Goal: Transaction & Acquisition: Book appointment/travel/reservation

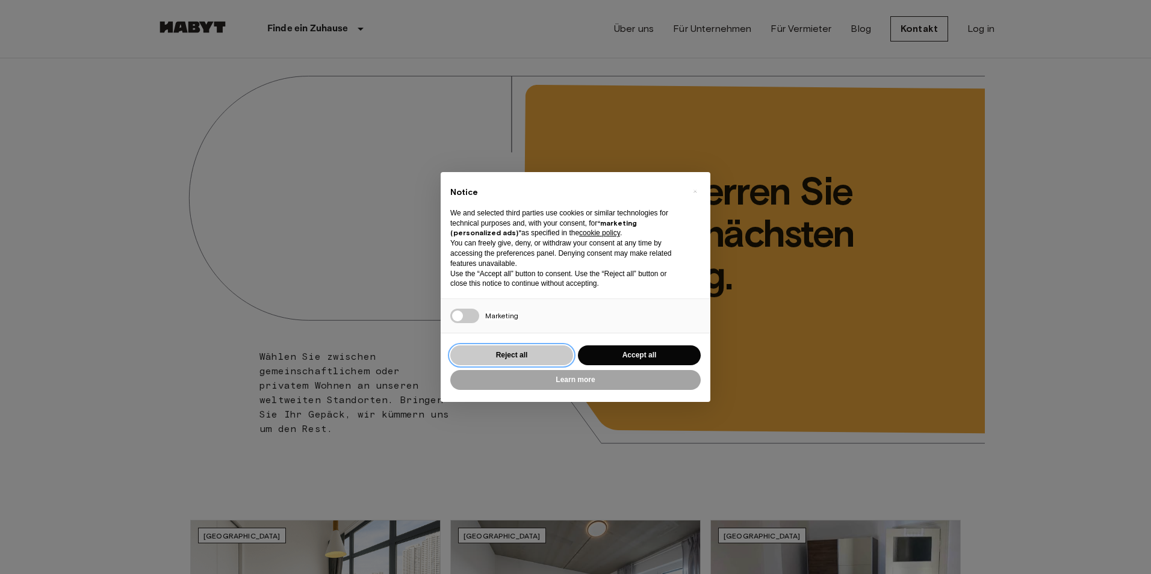
click at [536, 359] on button "Reject all" at bounding box center [511, 355] width 123 height 20
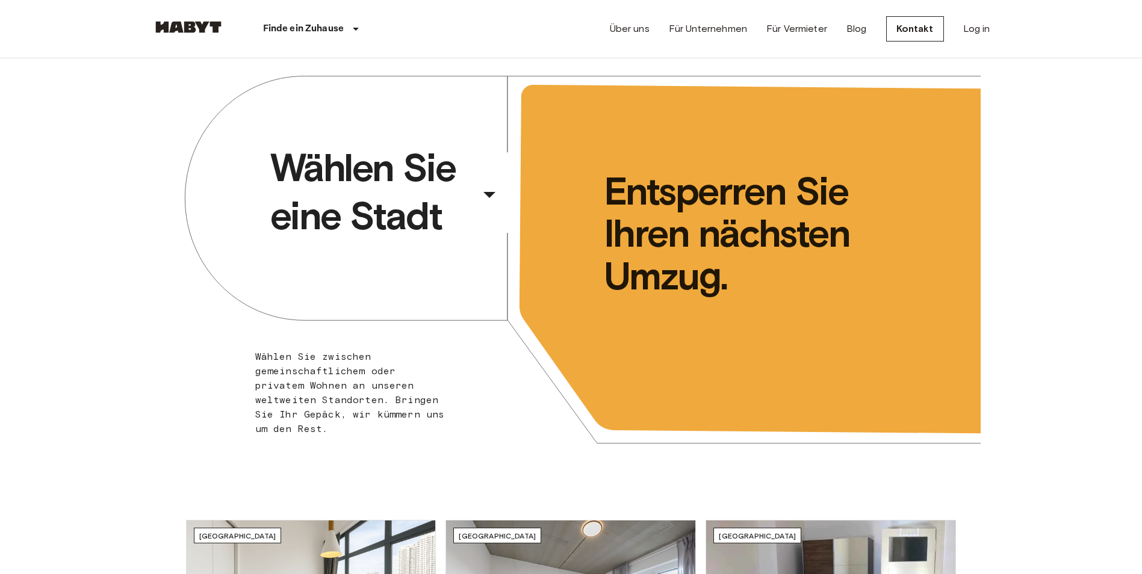
click at [397, 167] on span "Wählen Sie eine Stadt" at bounding box center [372, 192] width 205 height 96
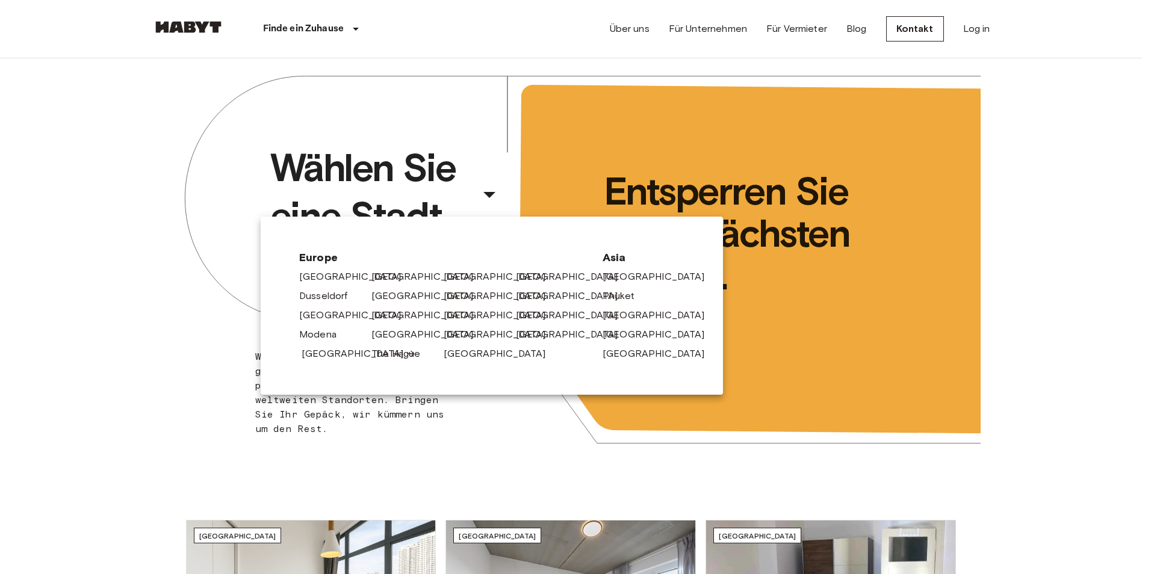
click at [322, 351] on link "[GEOGRAPHIC_DATA]" at bounding box center [358, 354] width 114 height 14
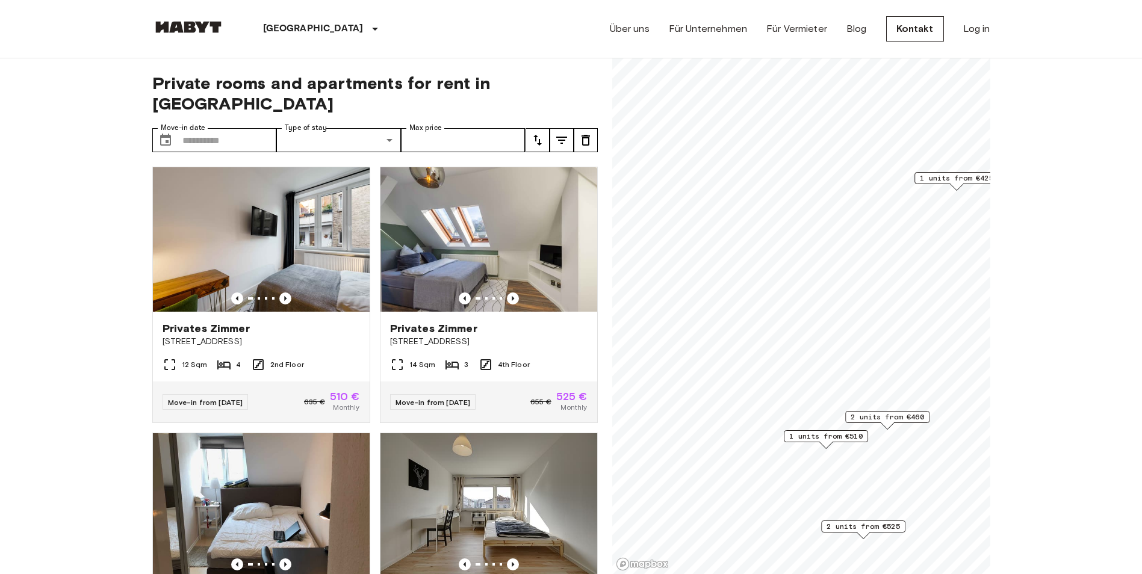
click at [952, 179] on span "1 units from €425" at bounding box center [955, 178] width 73 height 11
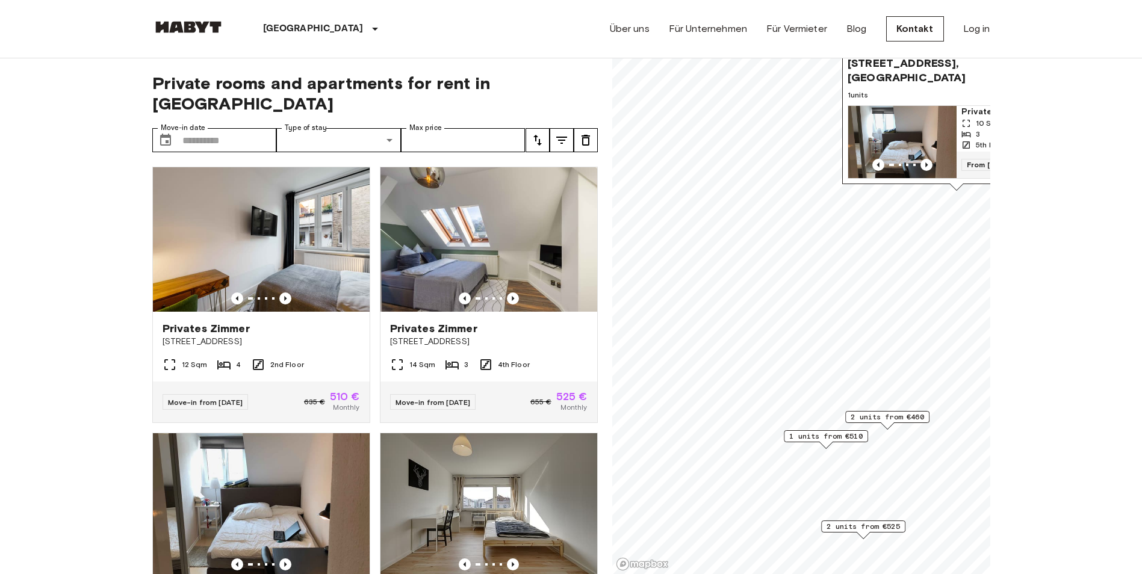
click at [937, 114] on img "Map marker" at bounding box center [902, 142] width 108 height 72
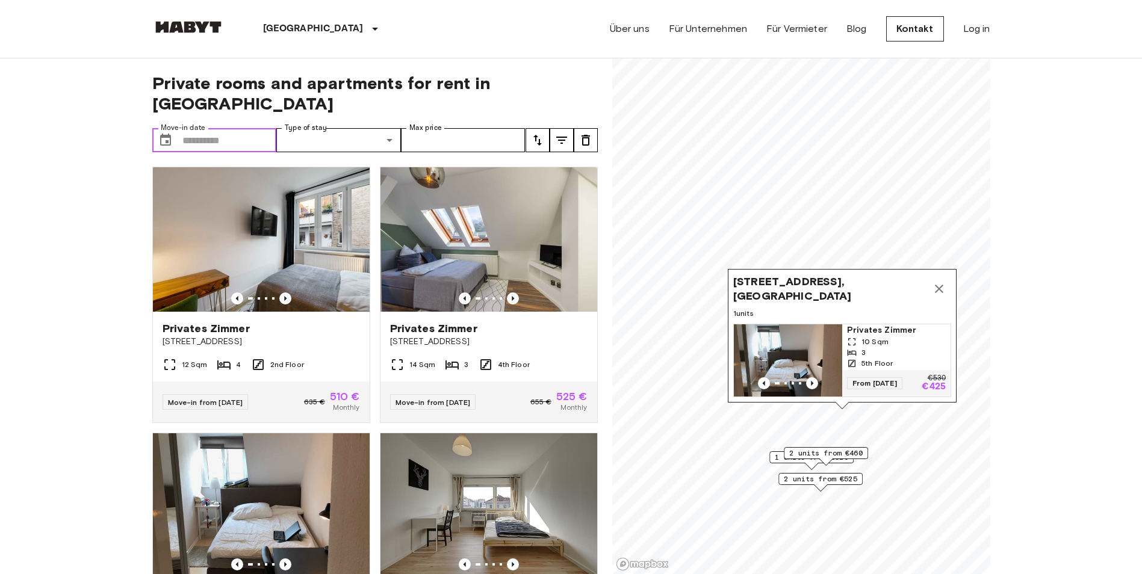
click at [213, 130] on input "Move-in date" at bounding box center [229, 140] width 94 height 24
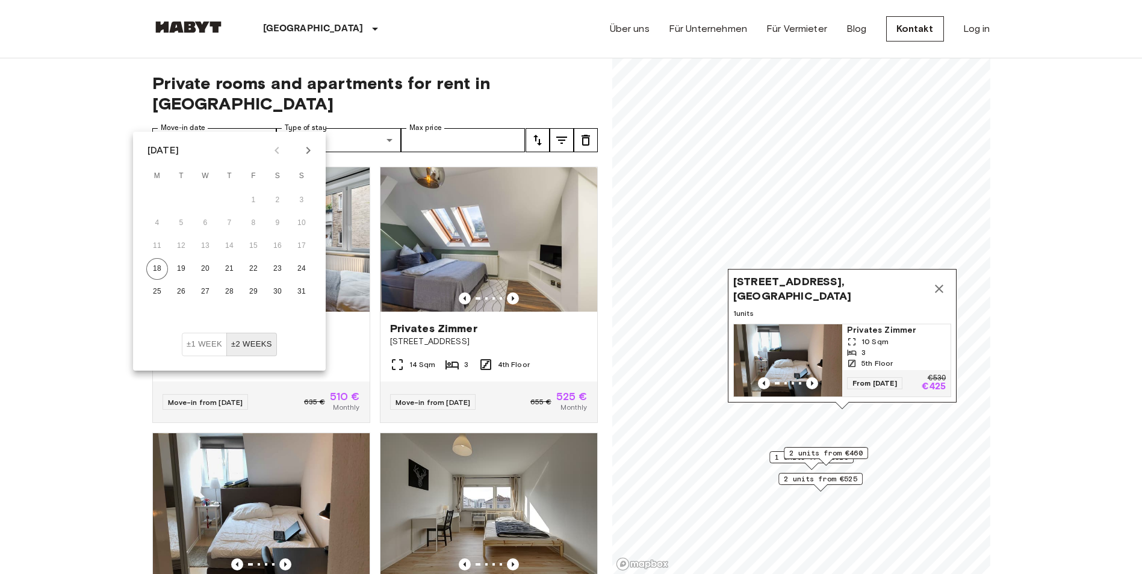
click at [309, 155] on icon "Next month" at bounding box center [308, 150] width 14 height 14
click at [157, 248] on button "15" at bounding box center [157, 246] width 22 height 22
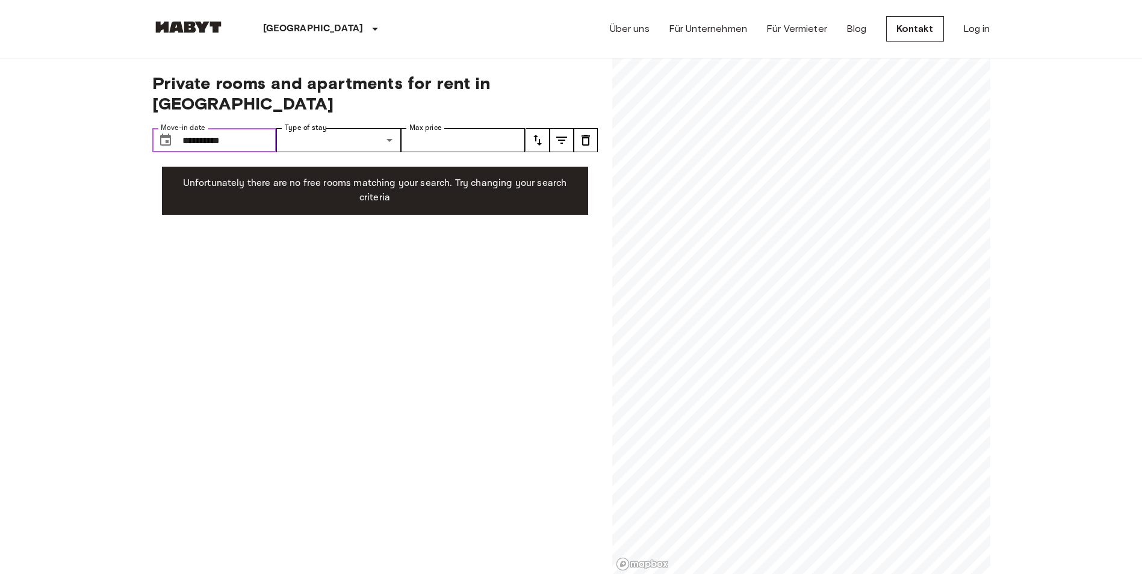
click at [248, 128] on input "**********" at bounding box center [229, 140] width 94 height 24
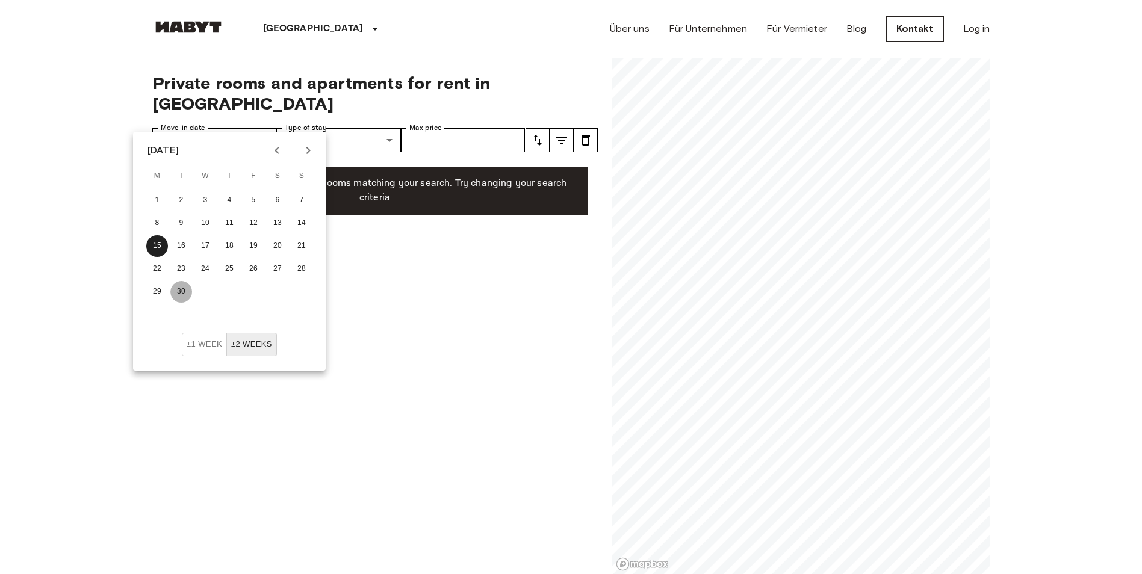
click at [181, 290] on button "30" at bounding box center [181, 292] width 22 height 22
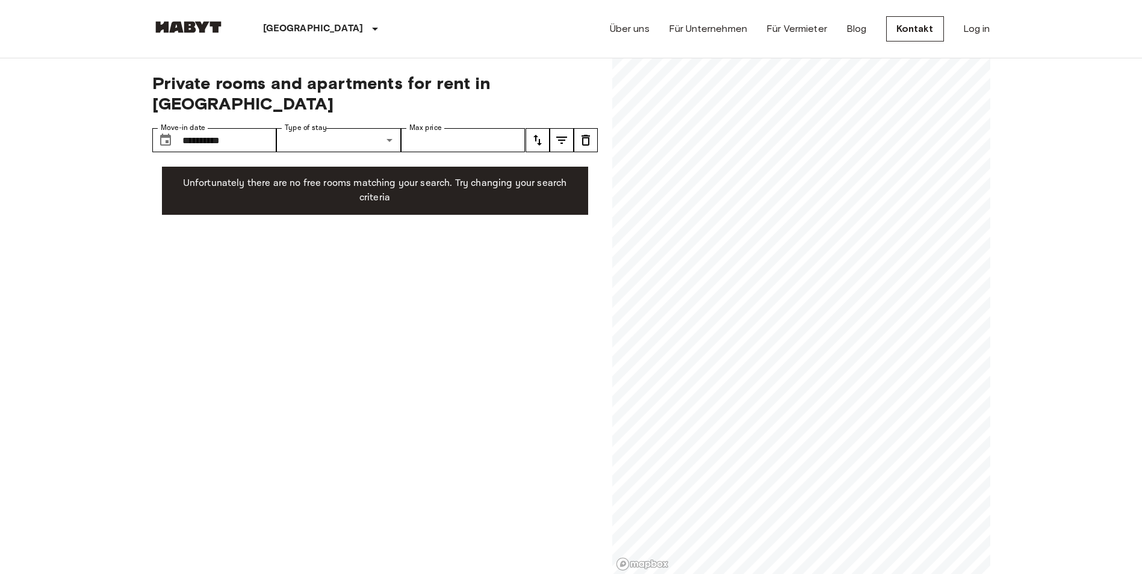
click at [247, 249] on div "**********" at bounding box center [374, 316] width 445 height 516
click at [247, 128] on input "**********" at bounding box center [229, 140] width 94 height 24
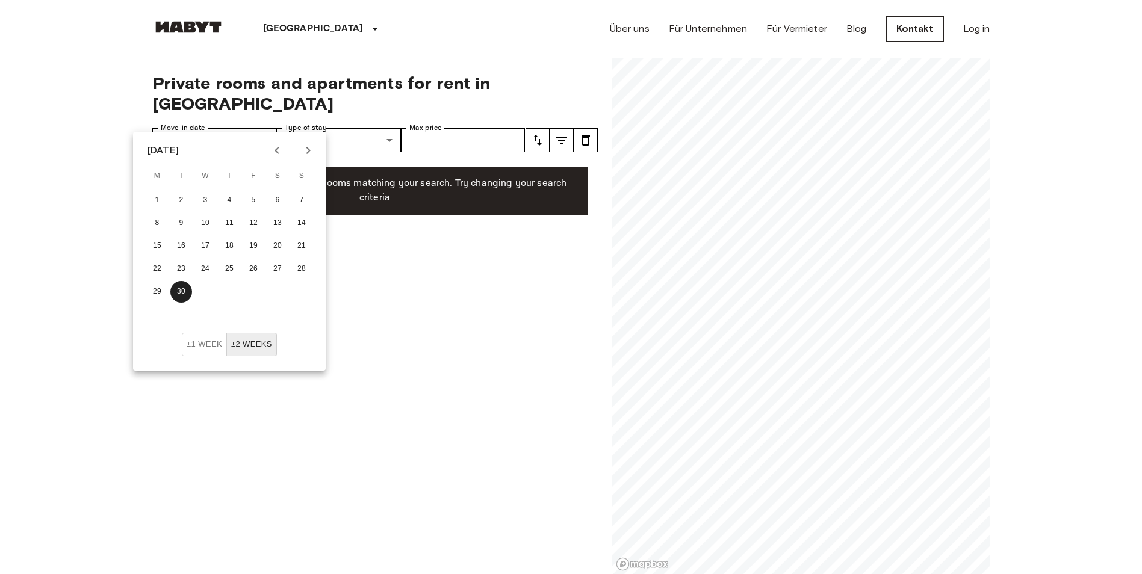
click at [280, 155] on icon "Previous month" at bounding box center [277, 150] width 14 height 14
click at [255, 267] on button "22" at bounding box center [254, 269] width 22 height 22
type input "**********"
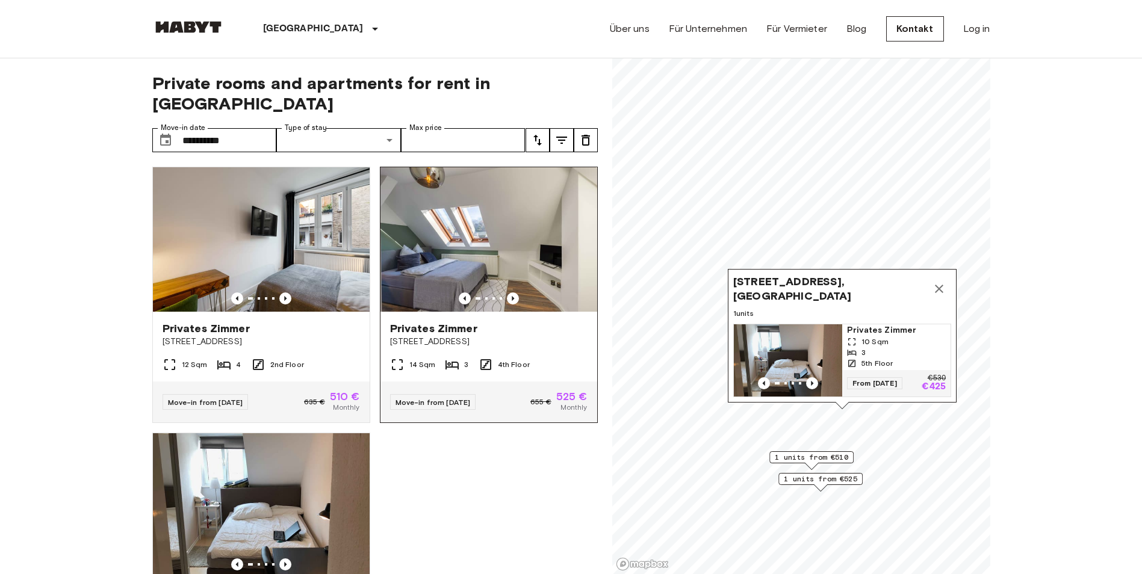
click at [463, 336] on span "Hohenheimer Straße 58b" at bounding box center [488, 342] width 197 height 12
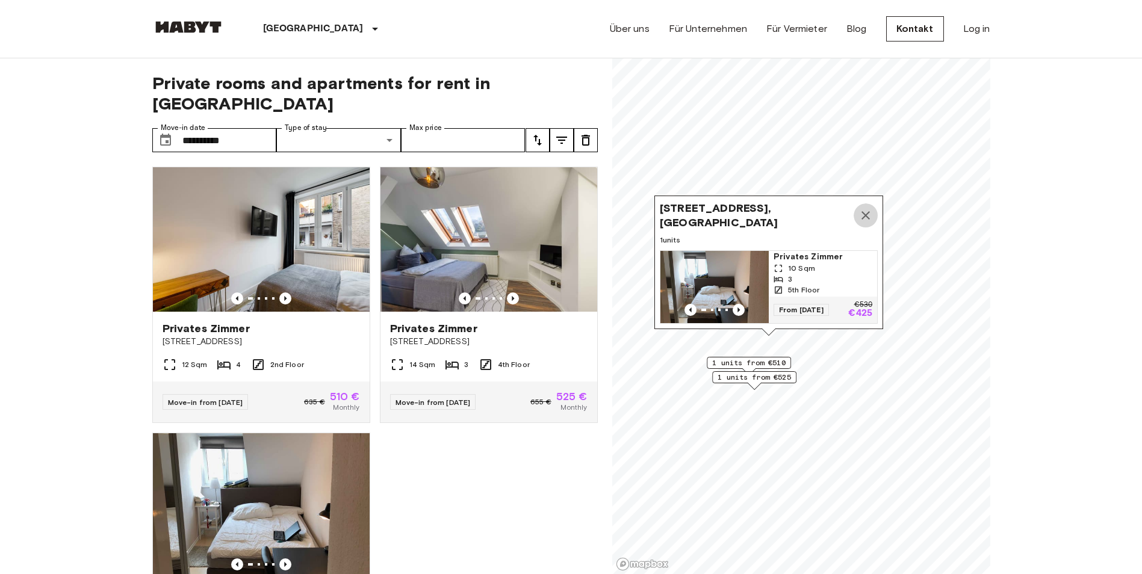
click at [865, 209] on icon "Map marker" at bounding box center [865, 215] width 14 height 14
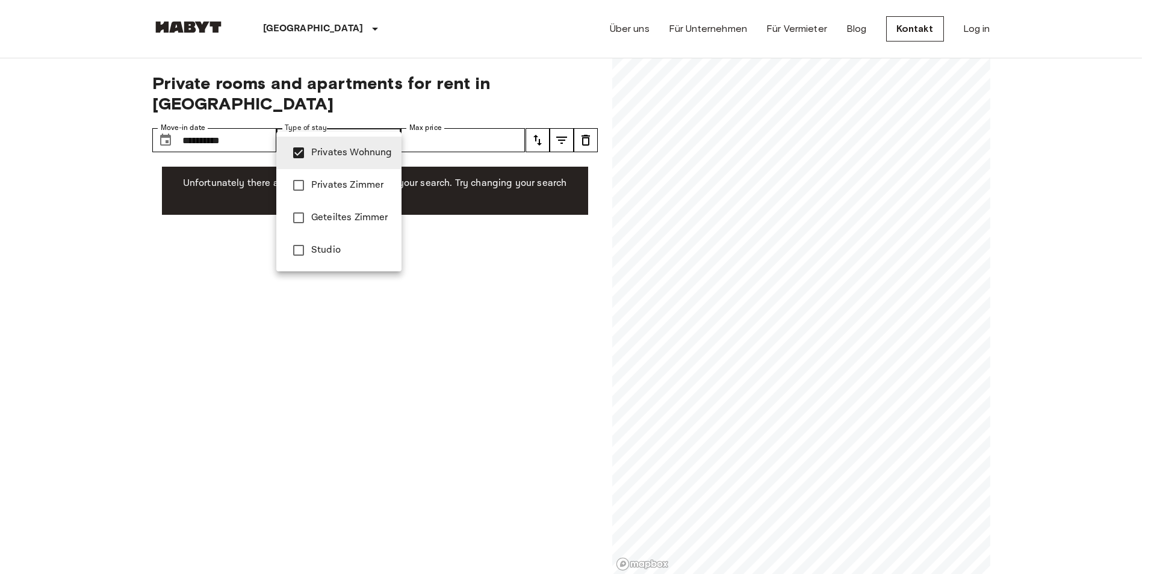
type input "**********"
click at [116, 202] on div at bounding box center [575, 287] width 1151 height 574
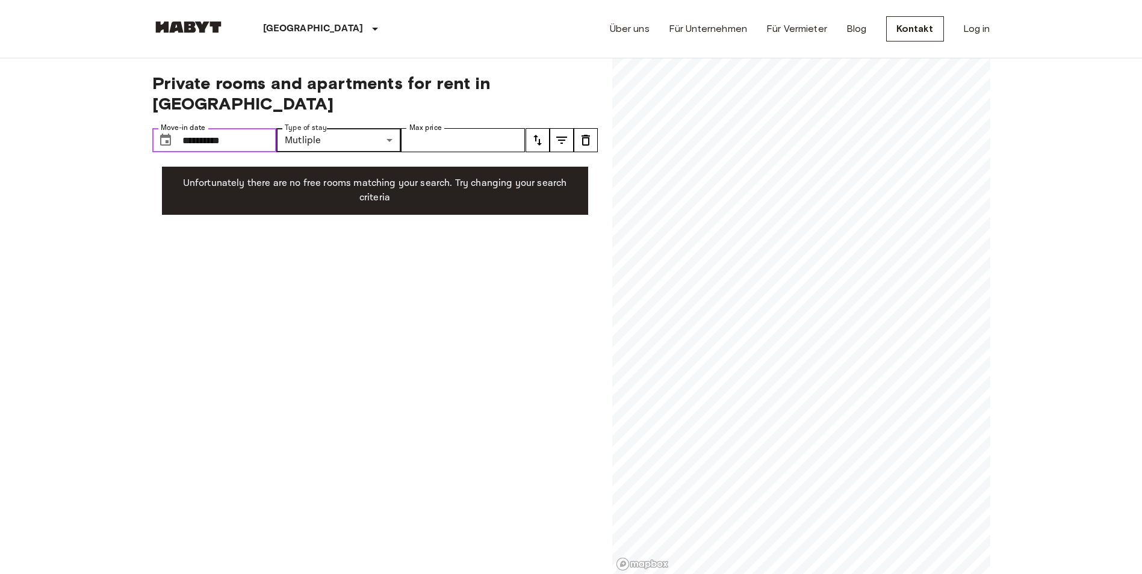
click at [236, 128] on input "**********" at bounding box center [229, 140] width 94 height 24
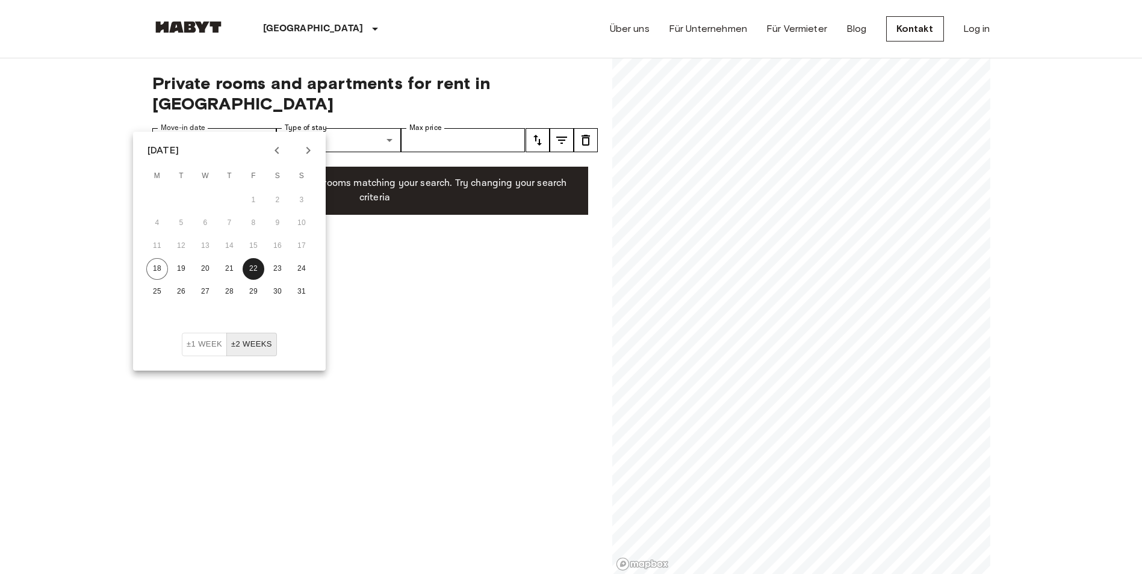
click at [412, 293] on div "**********" at bounding box center [374, 316] width 445 height 516
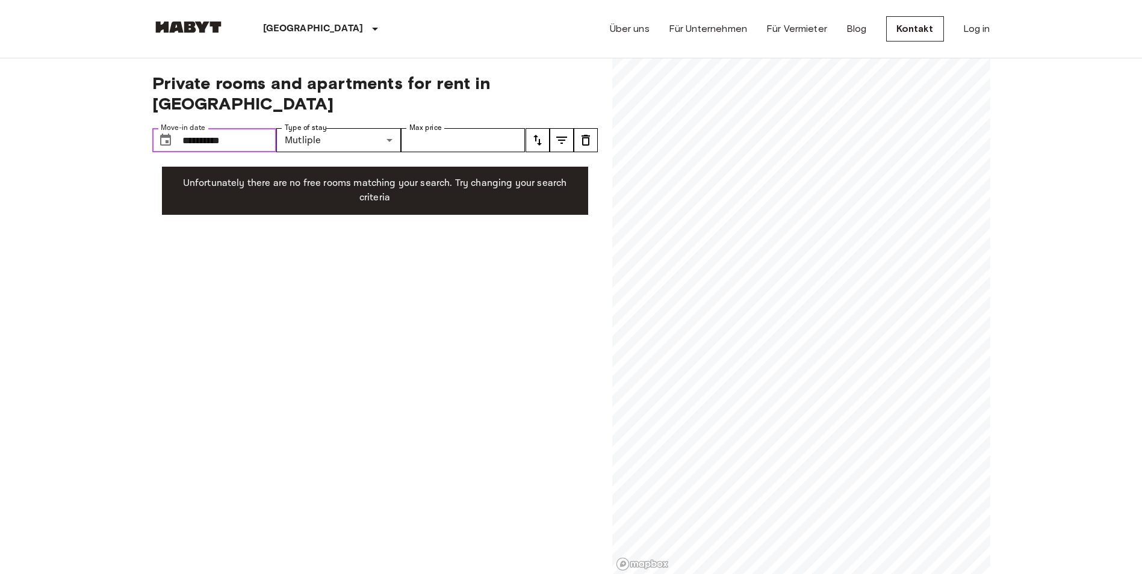
click at [224, 128] on input "**********" at bounding box center [229, 140] width 94 height 24
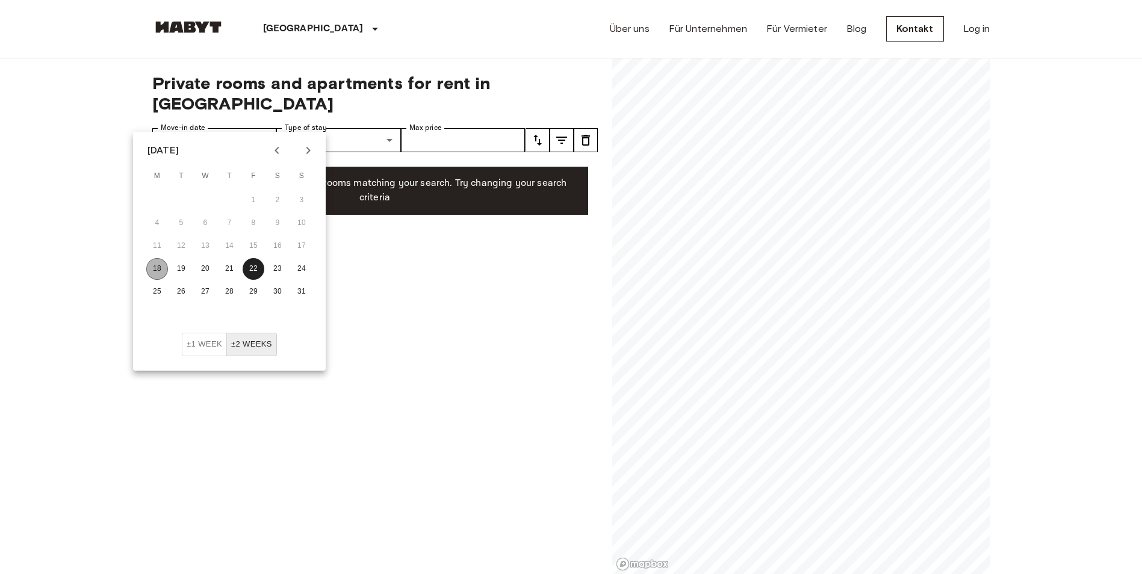
click at [158, 266] on button "18" at bounding box center [157, 269] width 22 height 22
type input "**********"
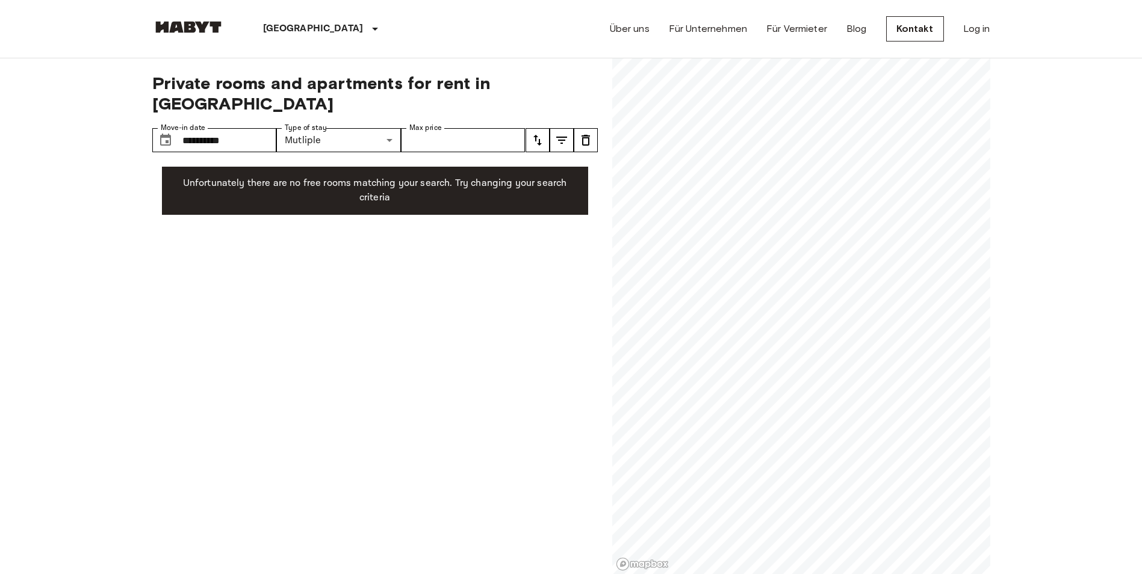
click at [454, 326] on div "**********" at bounding box center [374, 316] width 445 height 516
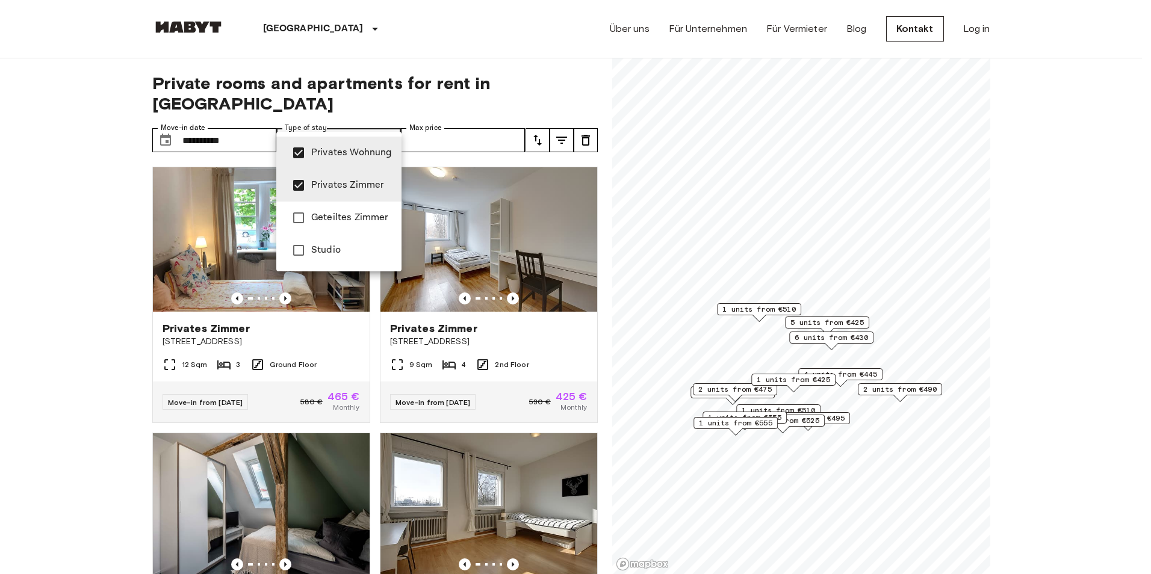
type input "**********"
drag, startPoint x: 903, startPoint y: 300, endPoint x: 914, endPoint y: 264, distance: 37.7
click at [914, 264] on div at bounding box center [575, 287] width 1151 height 574
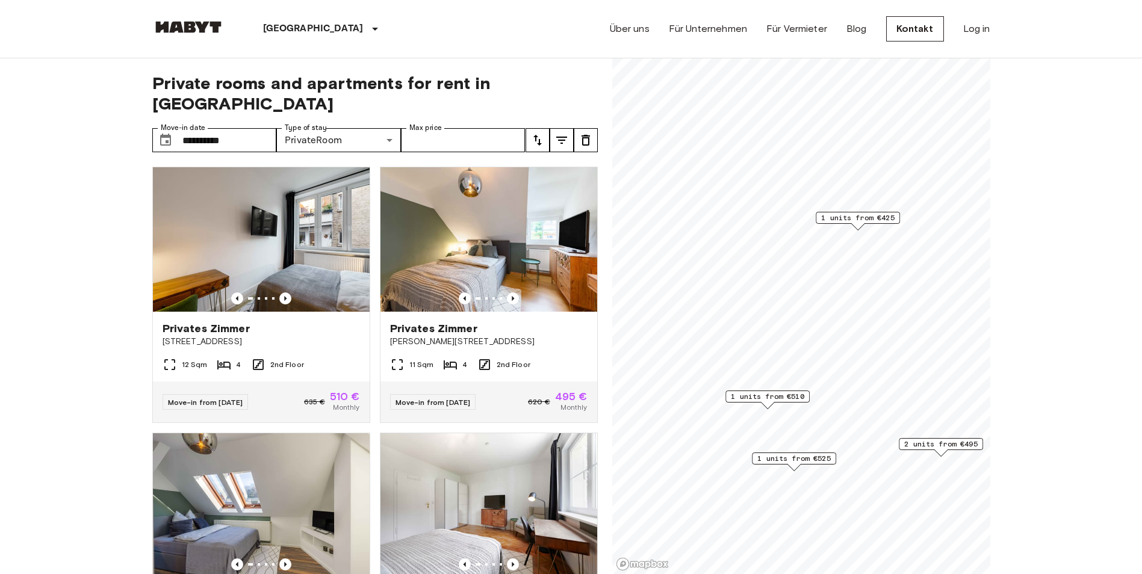
click at [767, 397] on span "1 units from €510" at bounding box center [767, 396] width 73 height 11
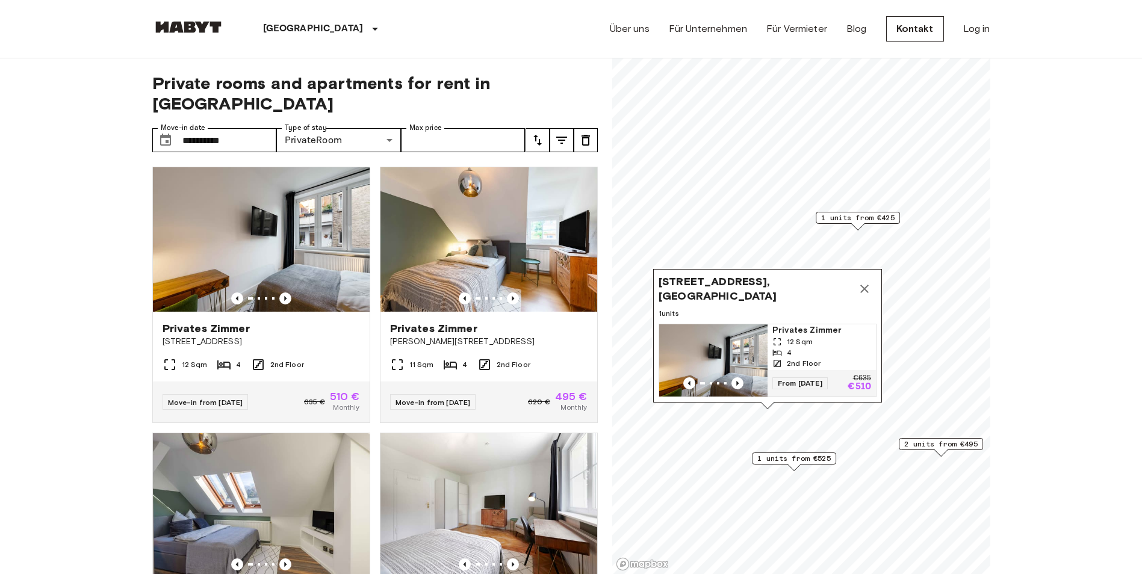
click at [749, 343] on img "Map marker" at bounding box center [713, 360] width 108 height 72
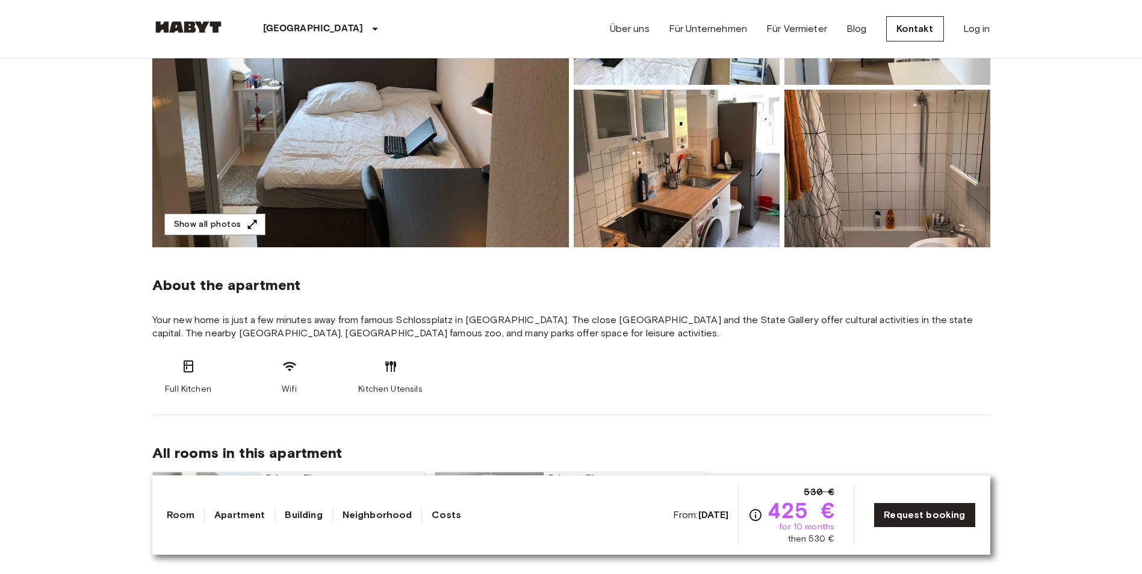
scroll to position [421, 0]
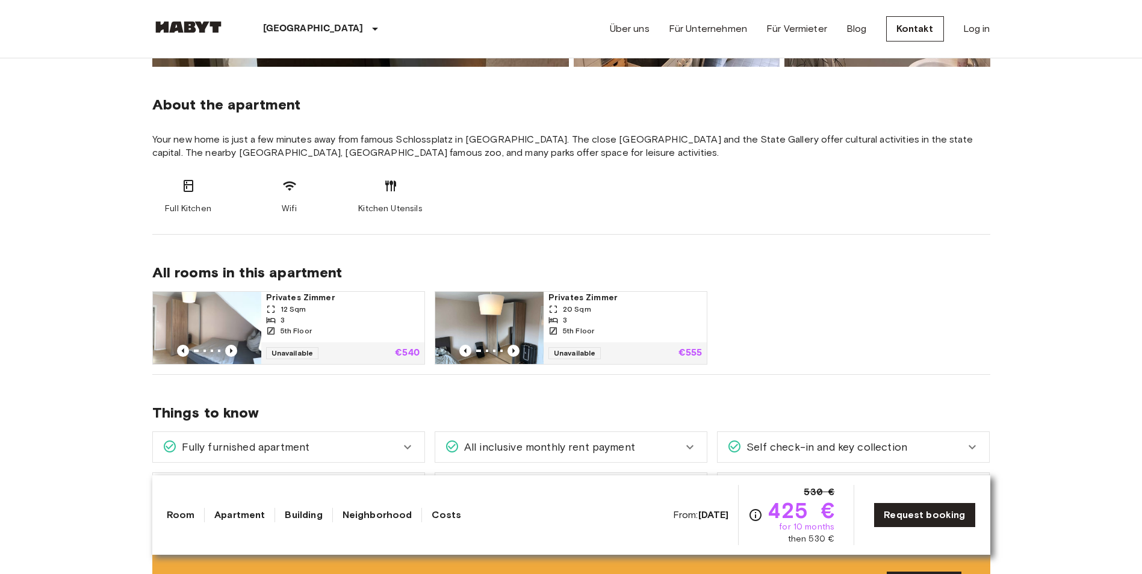
click at [401, 200] on div "Kitchen Utensils" at bounding box center [390, 197] width 72 height 36
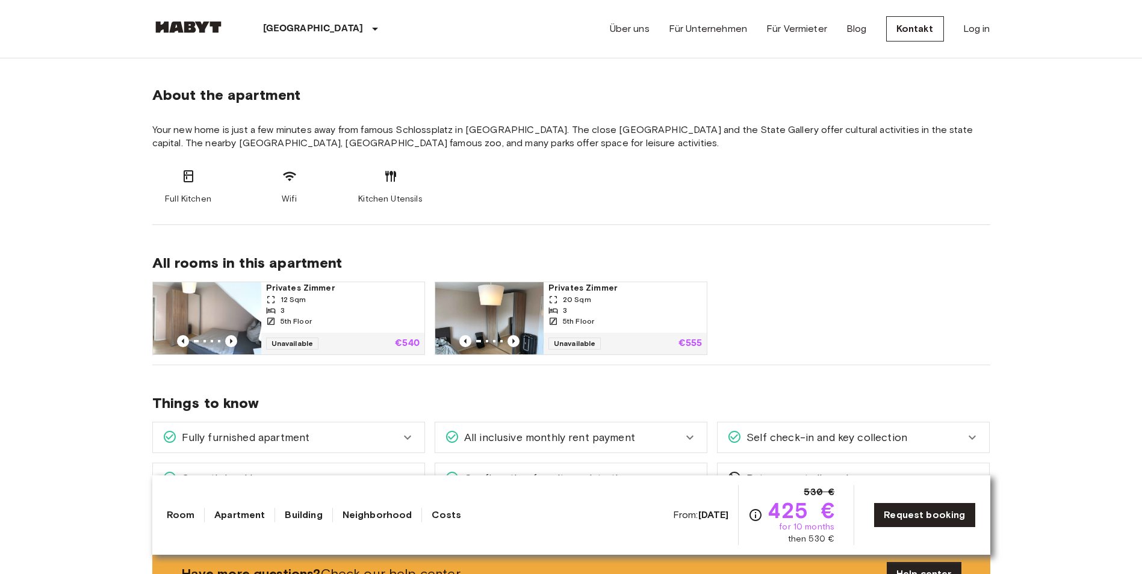
scroll to position [402, 0]
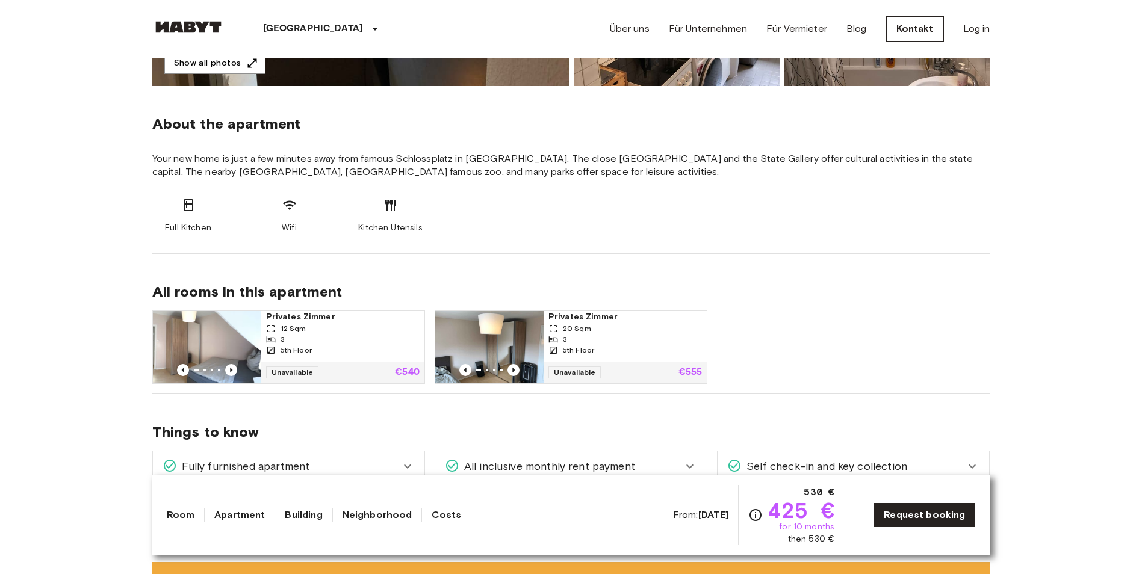
click at [649, 356] on div "Privates [PERSON_NAME] 20 Sqm 3 5th Floor" at bounding box center [624, 336] width 163 height 51
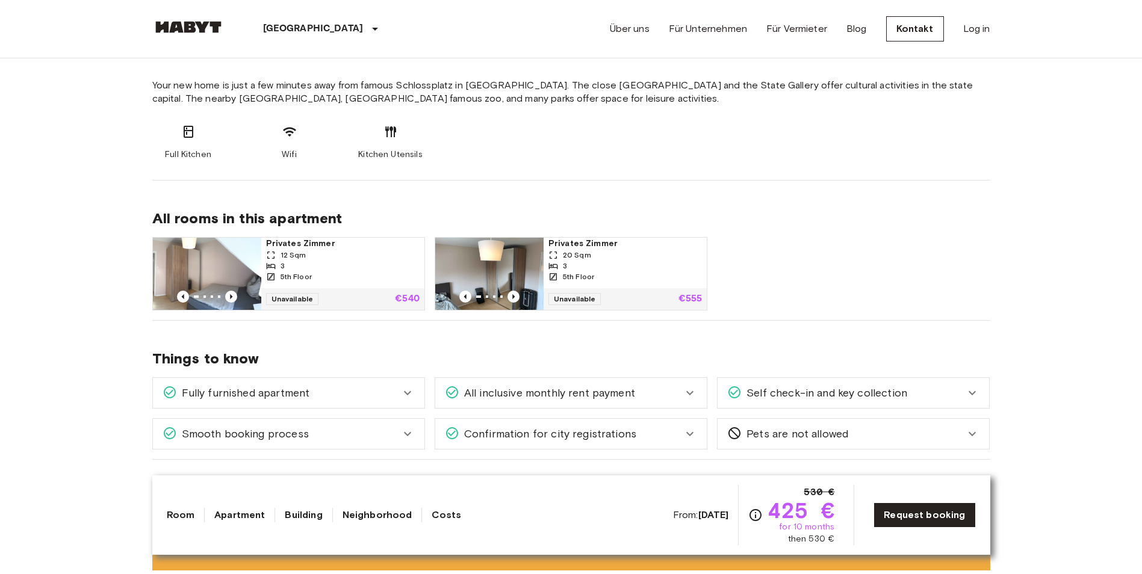
scroll to position [582, 0]
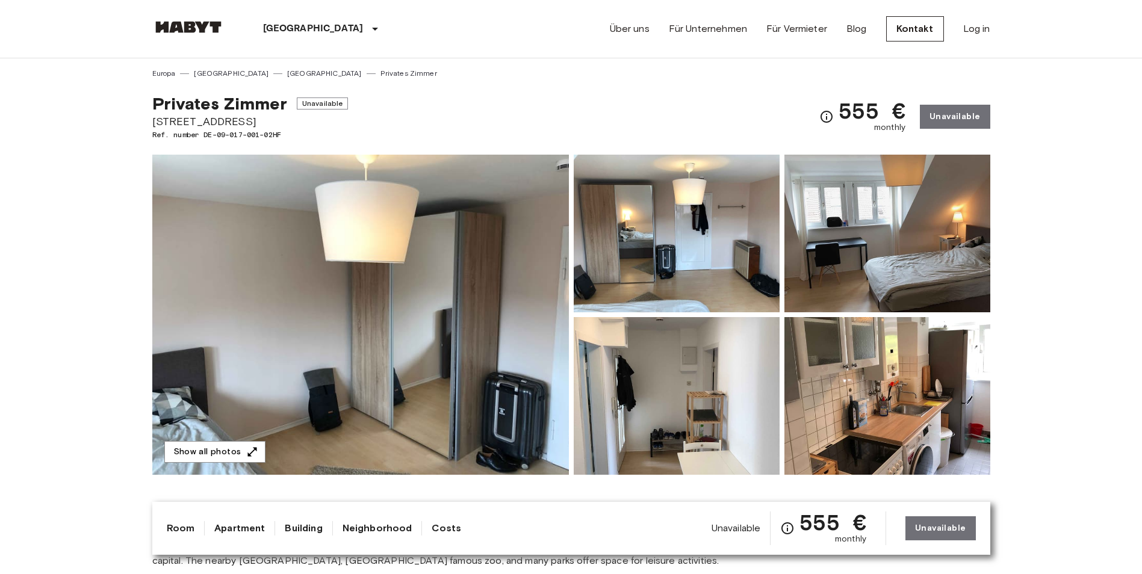
click at [430, 261] on img at bounding box center [360, 315] width 416 height 320
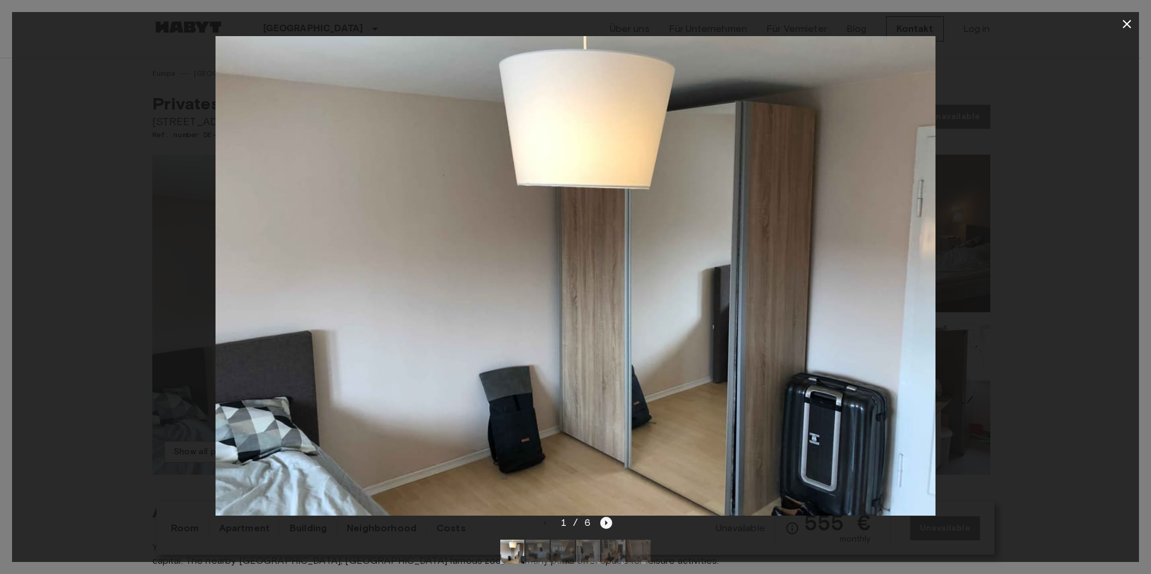
click at [604, 525] on icon "Next image" at bounding box center [606, 523] width 12 height 12
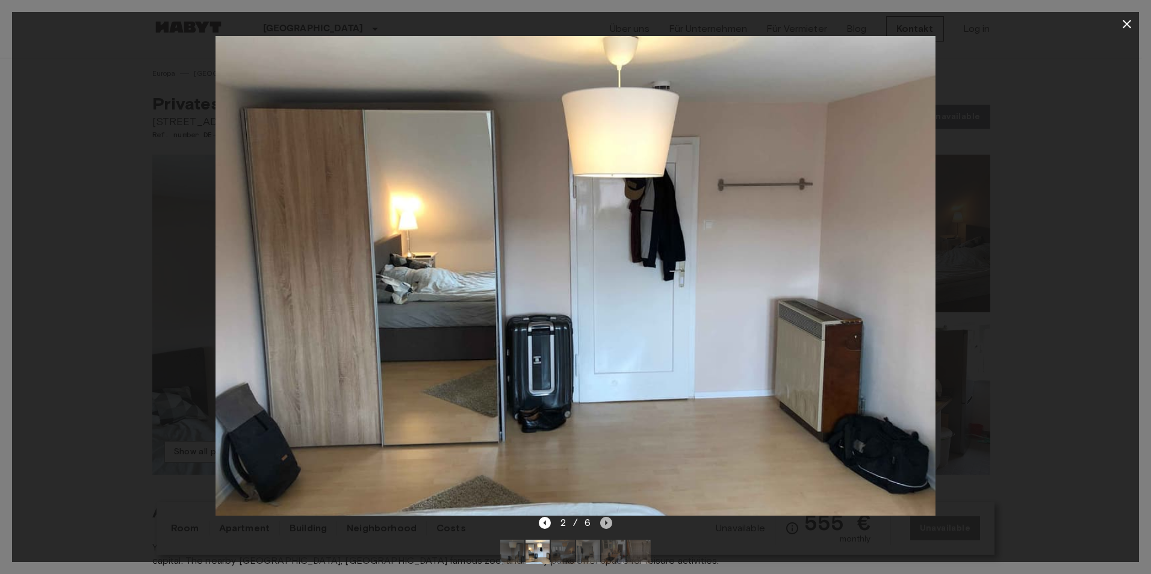
click at [604, 525] on icon "Next image" at bounding box center [606, 523] width 12 height 12
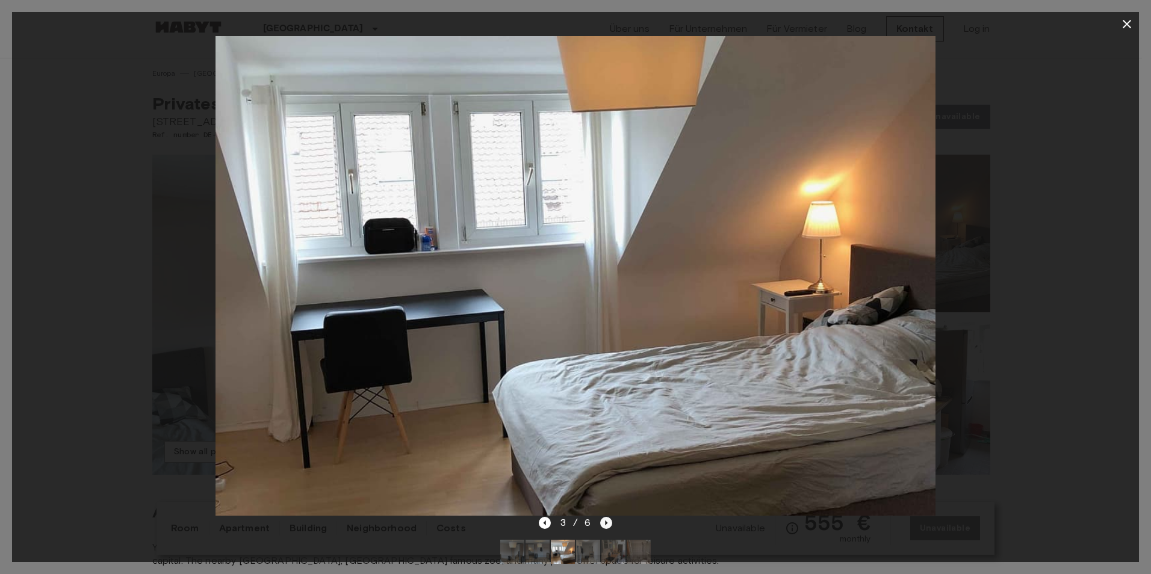
click at [604, 525] on icon "Next image" at bounding box center [606, 523] width 12 height 12
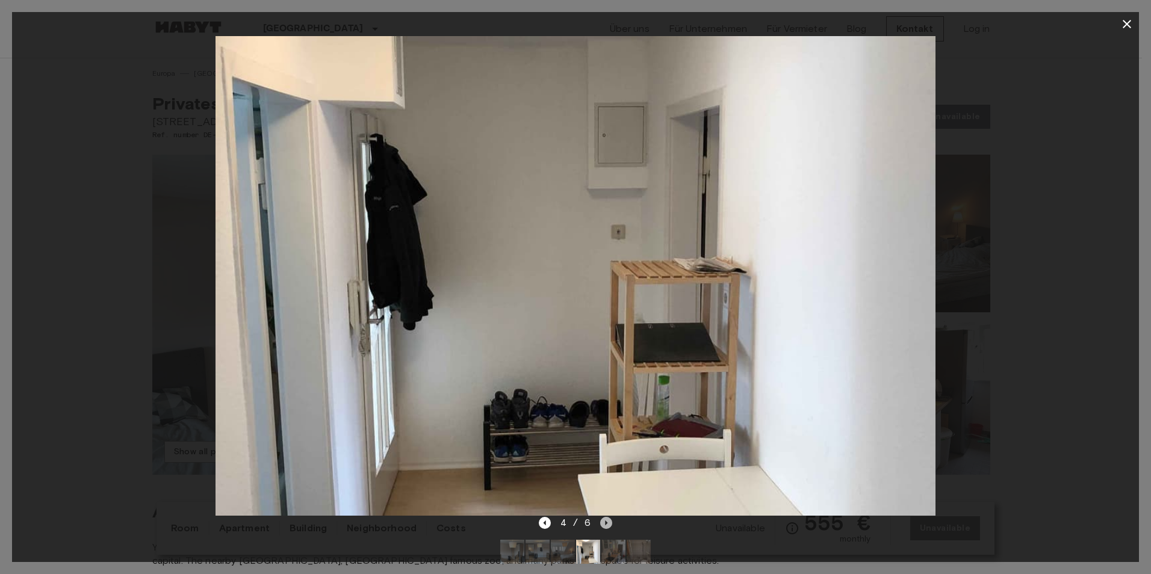
click at [604, 525] on icon "Next image" at bounding box center [606, 523] width 12 height 12
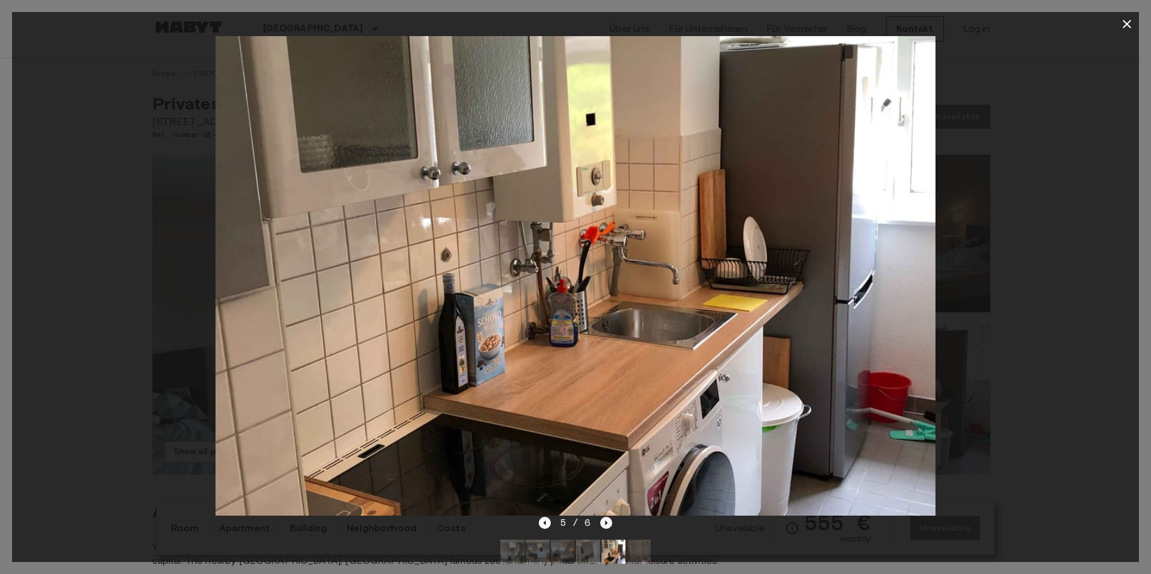
click at [604, 525] on icon "Next image" at bounding box center [606, 523] width 12 height 12
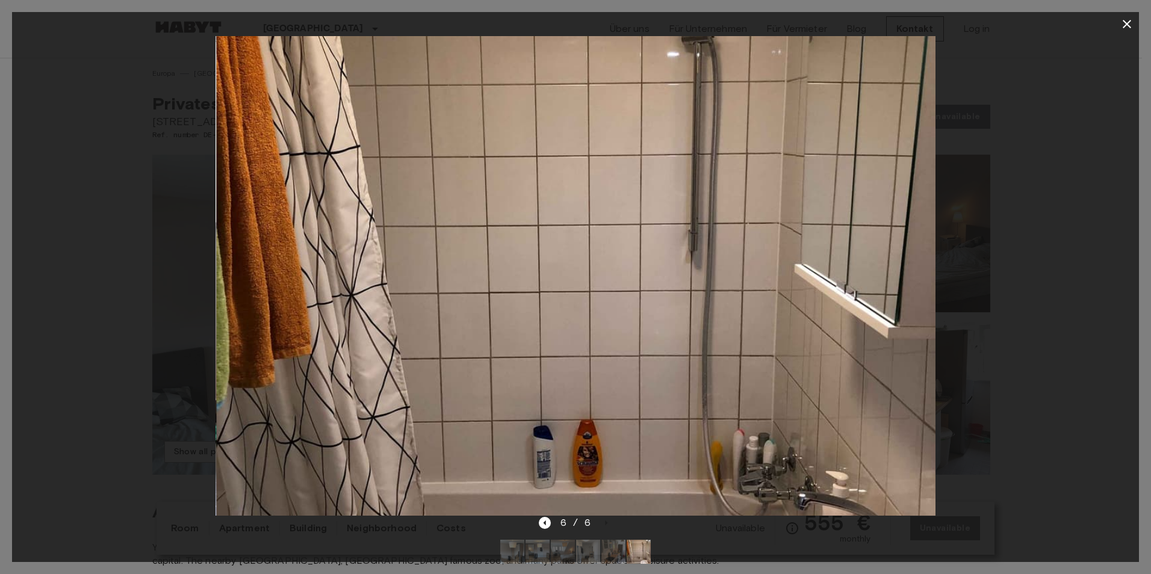
click at [1022, 295] on div at bounding box center [575, 276] width 1126 height 480
click at [1132, 19] on icon "button" at bounding box center [1126, 24] width 14 height 14
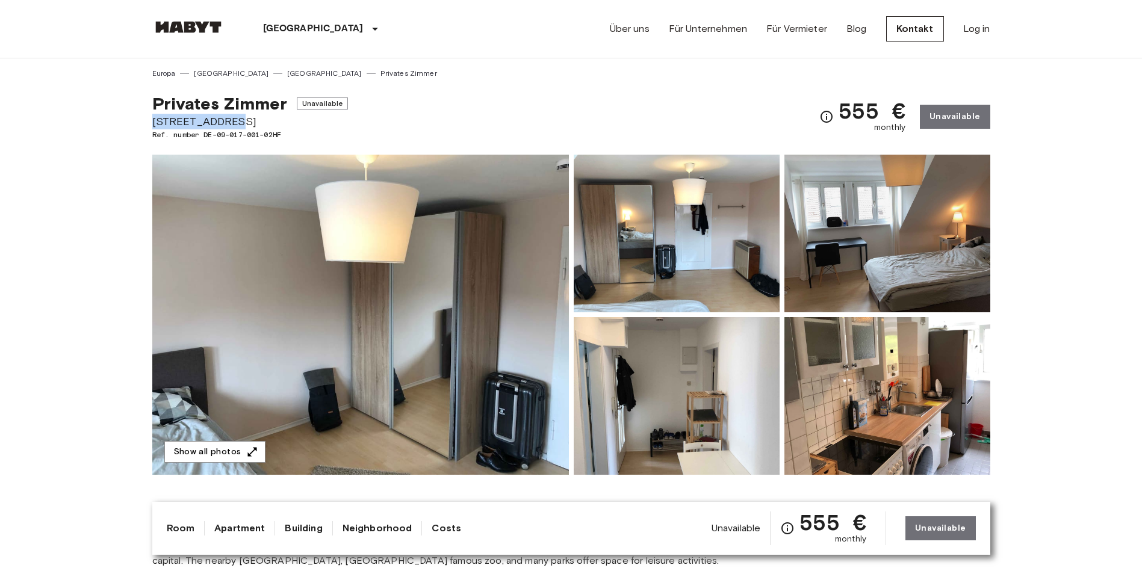
drag, startPoint x: 245, startPoint y: 125, endPoint x: 143, endPoint y: 122, distance: 102.3
drag, startPoint x: 143, startPoint y: 122, endPoint x: 157, endPoint y: 123, distance: 14.5
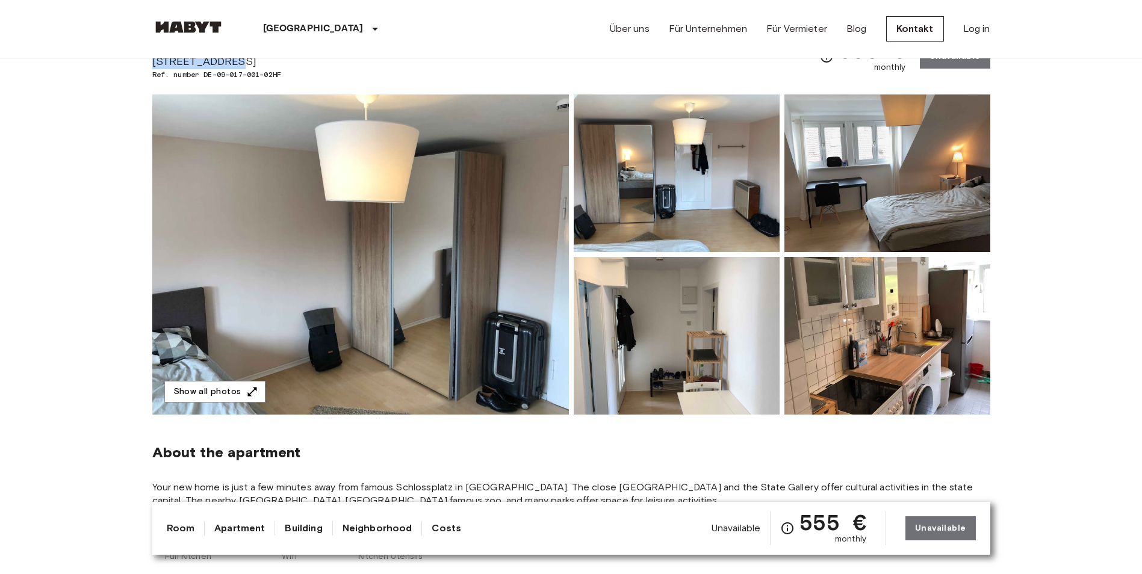
click at [942, 360] on img at bounding box center [887, 336] width 206 height 158
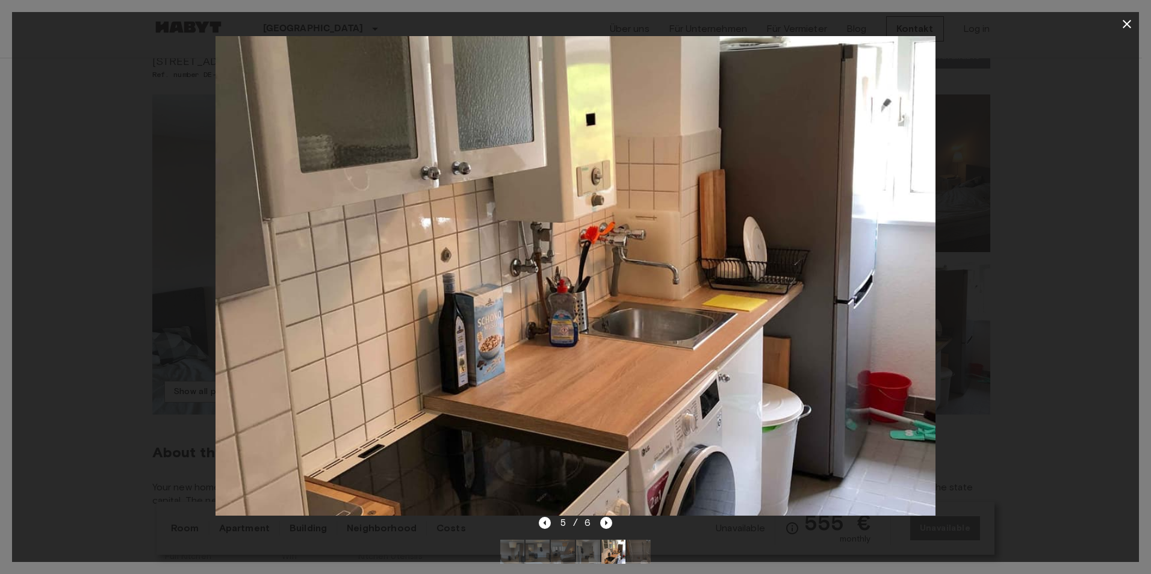
click at [1019, 347] on div at bounding box center [575, 276] width 1126 height 480
click at [1117, 19] on button "button" at bounding box center [1126, 24] width 24 height 24
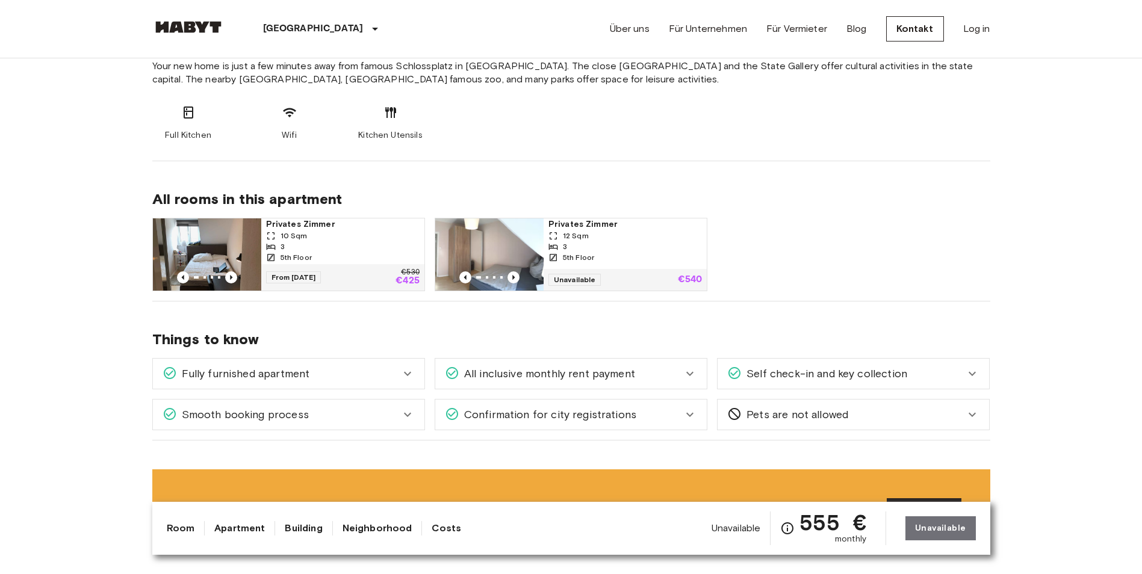
scroll to position [602, 0]
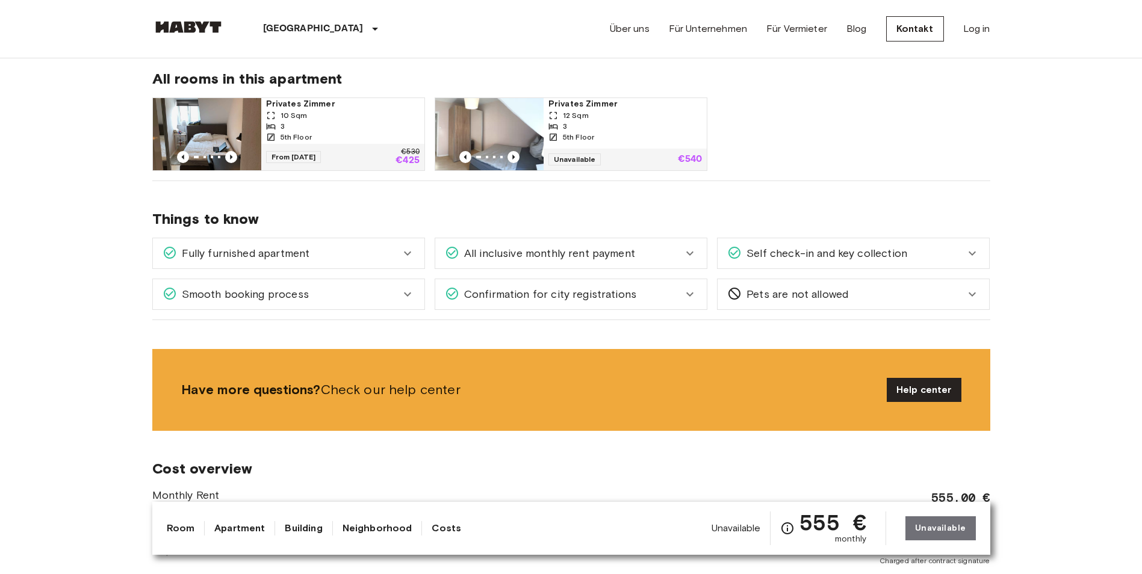
click at [413, 254] on icon at bounding box center [407, 253] width 14 height 14
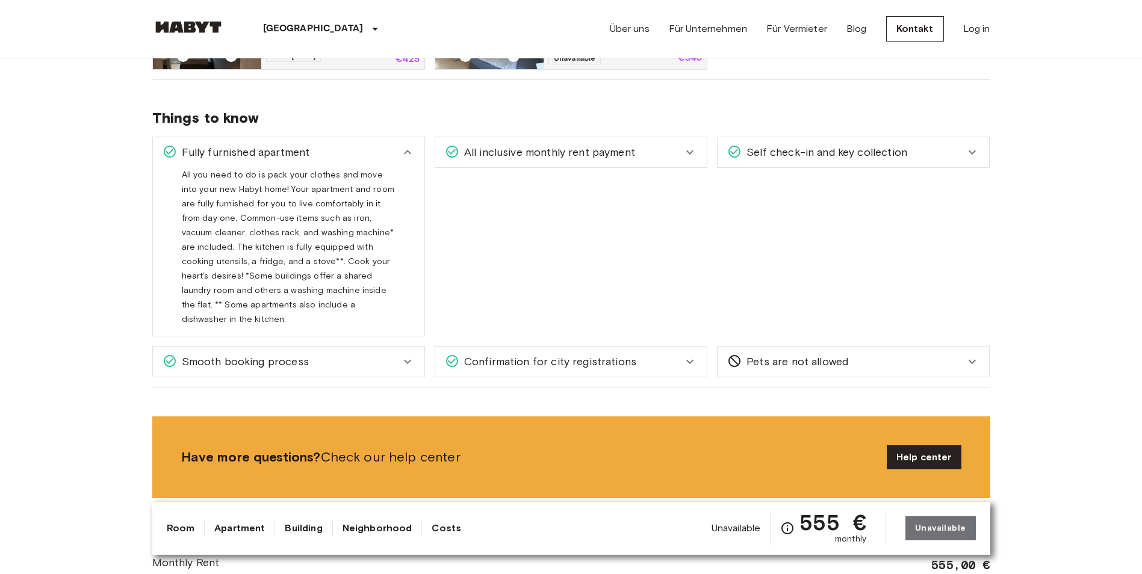
scroll to position [782, 0]
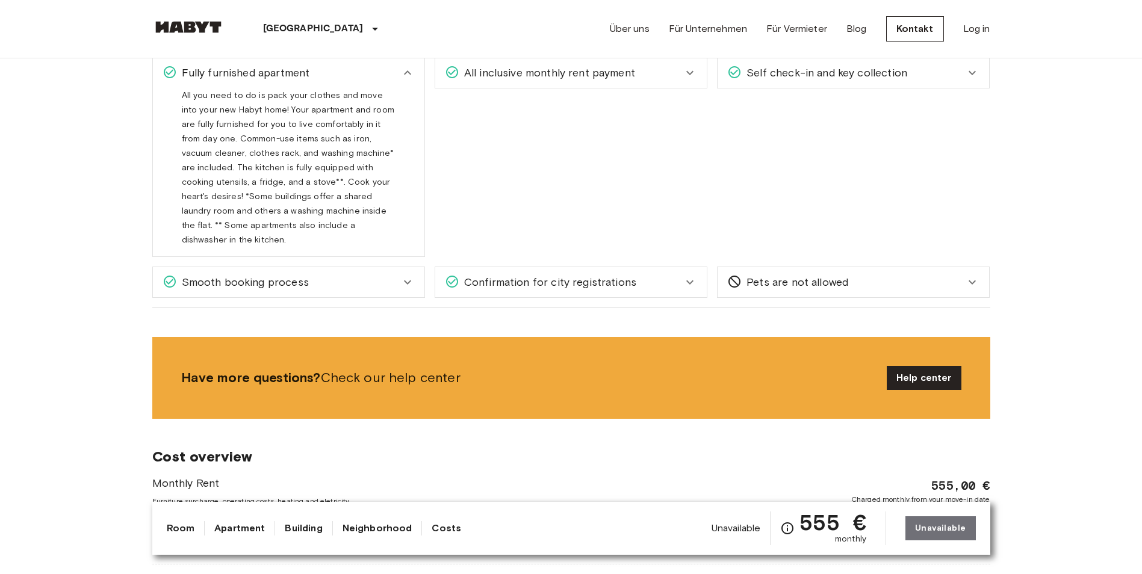
click at [412, 275] on icon at bounding box center [407, 282] width 14 height 14
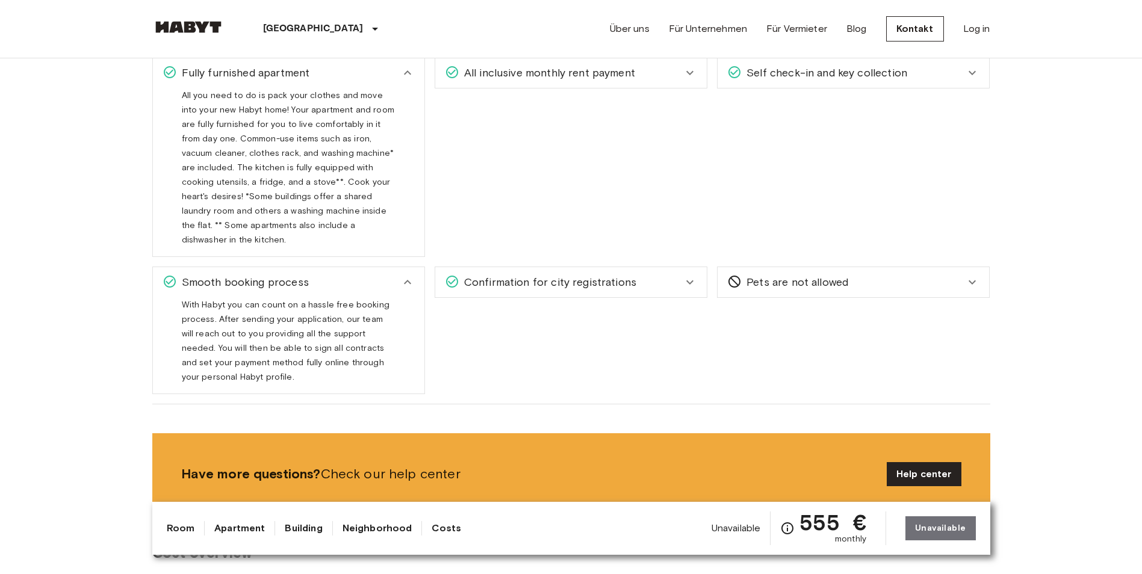
click at [700, 271] on div "Confirmation for city registrations" at bounding box center [570, 282] width 271 height 30
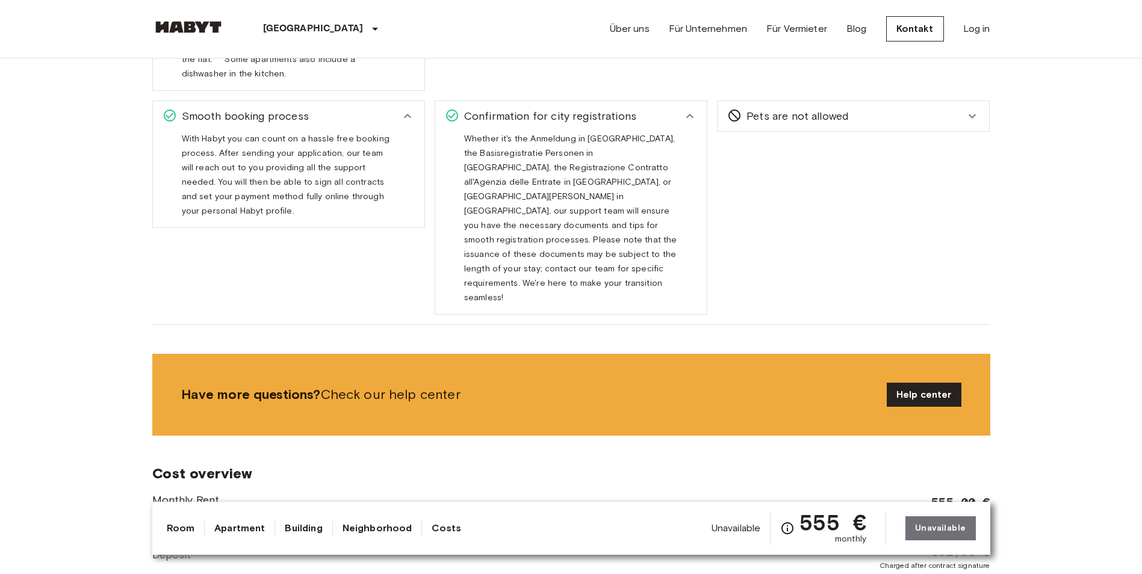
scroll to position [963, 0]
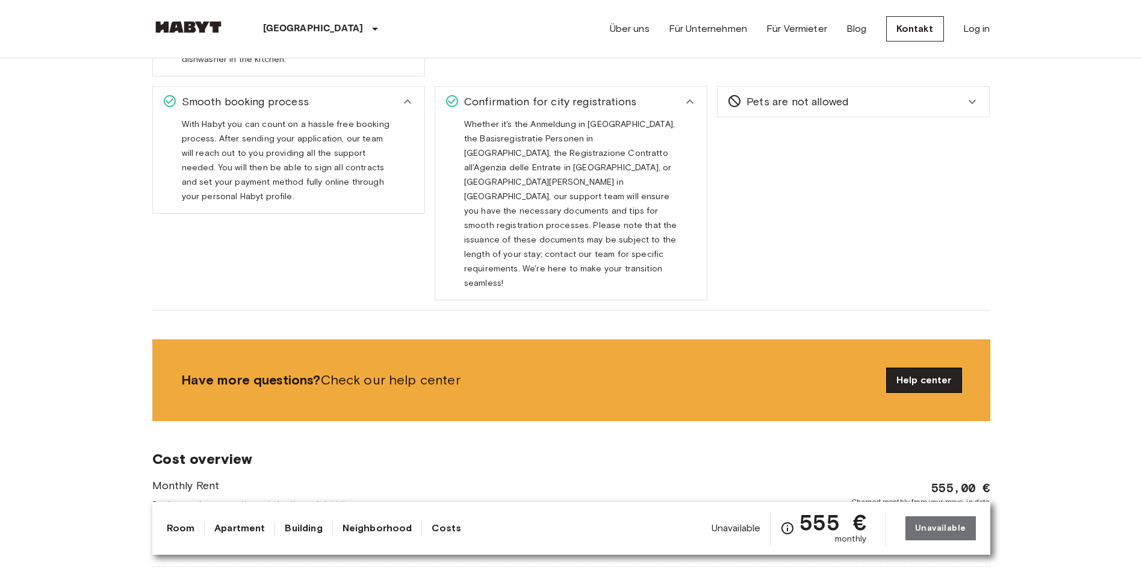
click at [947, 368] on link "Help center" at bounding box center [923, 380] width 75 height 24
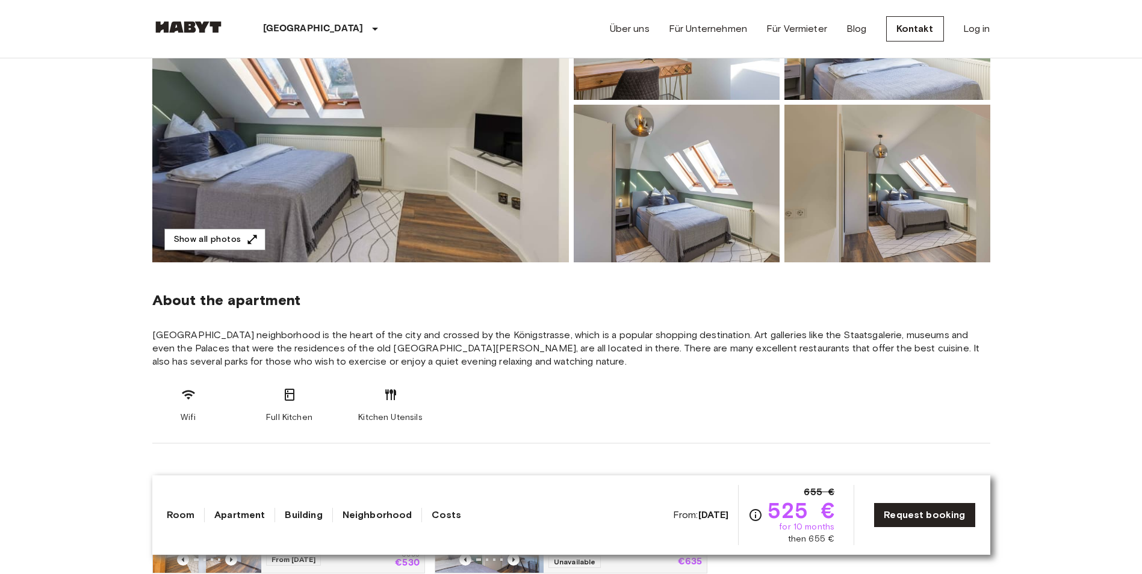
scroll to position [120, 0]
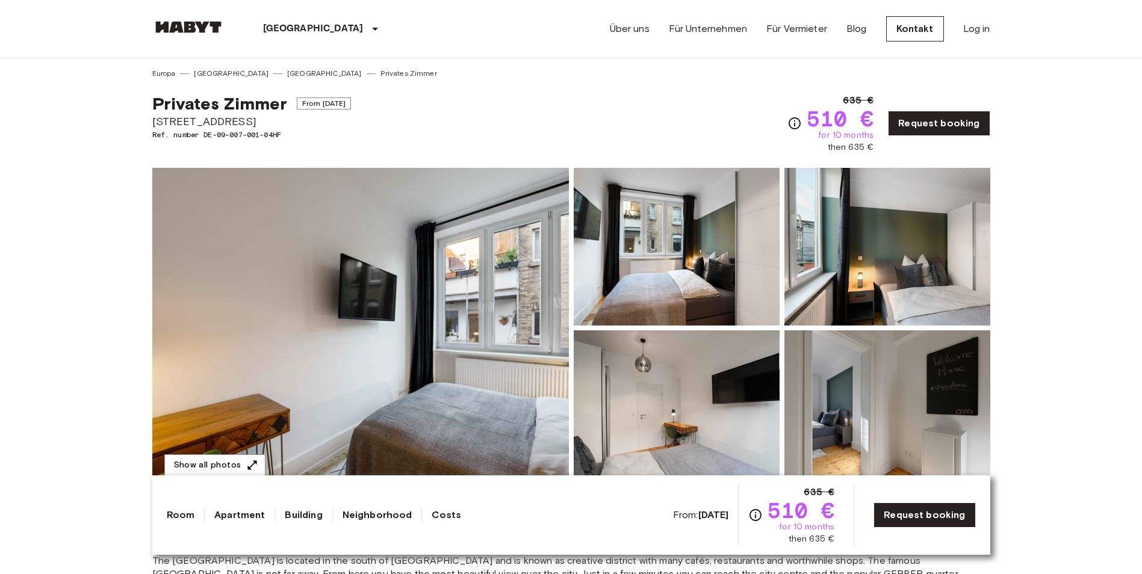
click at [718, 416] on img at bounding box center [676, 409] width 206 height 158
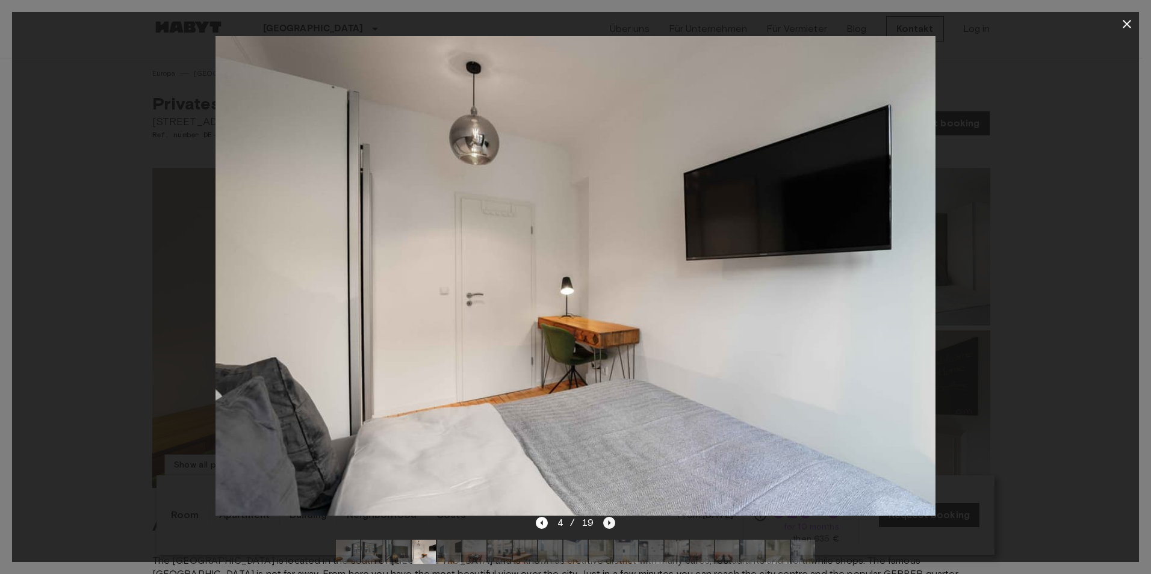
click at [610, 521] on icon "Next image" at bounding box center [609, 523] width 12 height 12
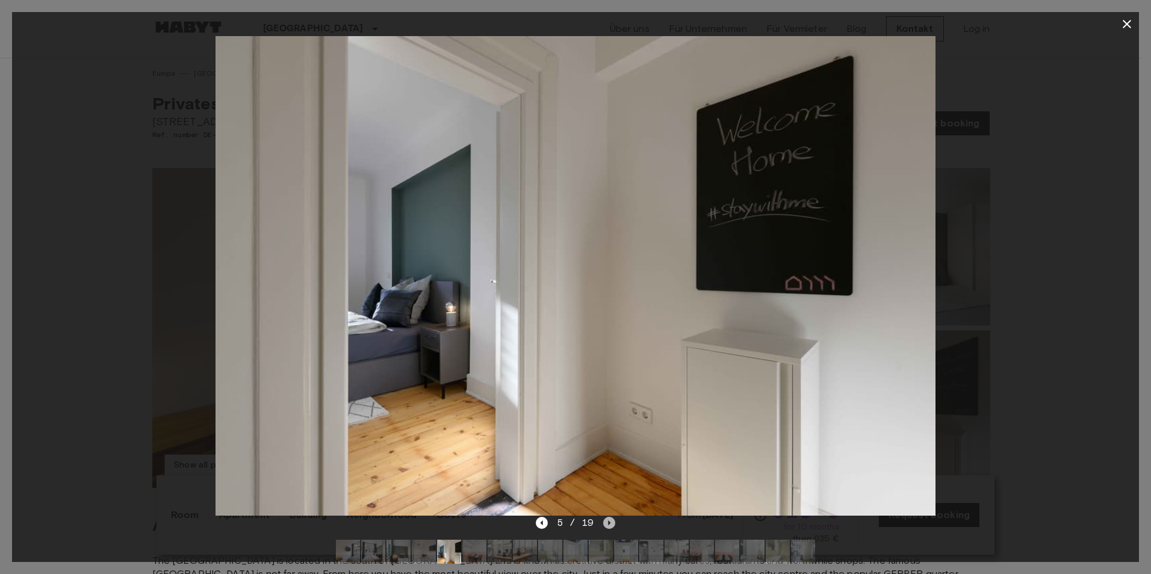
click at [610, 521] on icon "Next image" at bounding box center [609, 523] width 12 height 12
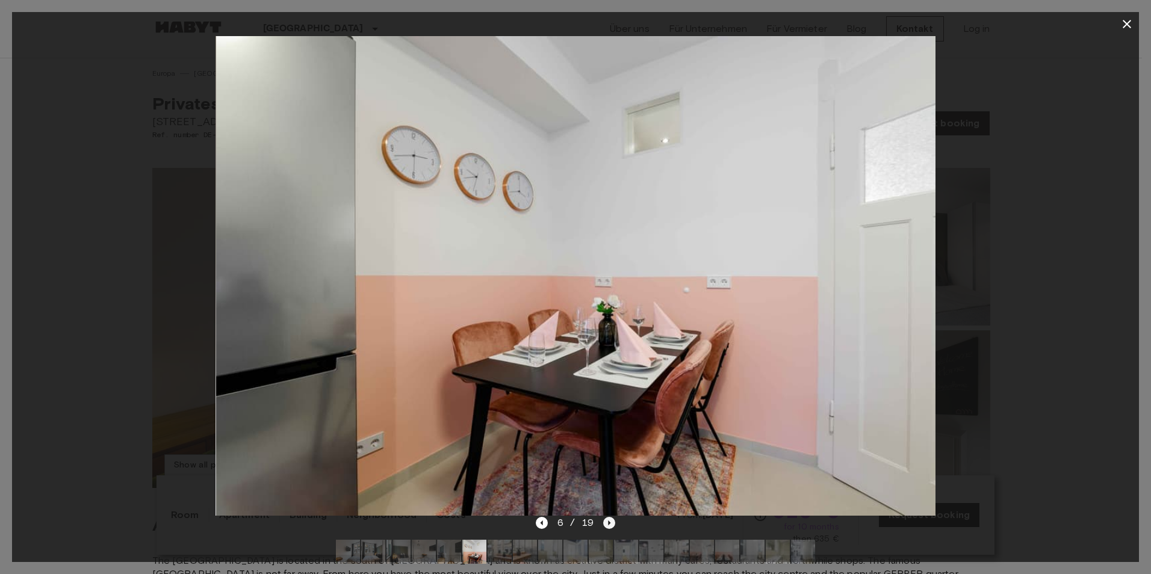
click at [610, 521] on icon "Next image" at bounding box center [609, 523] width 12 height 12
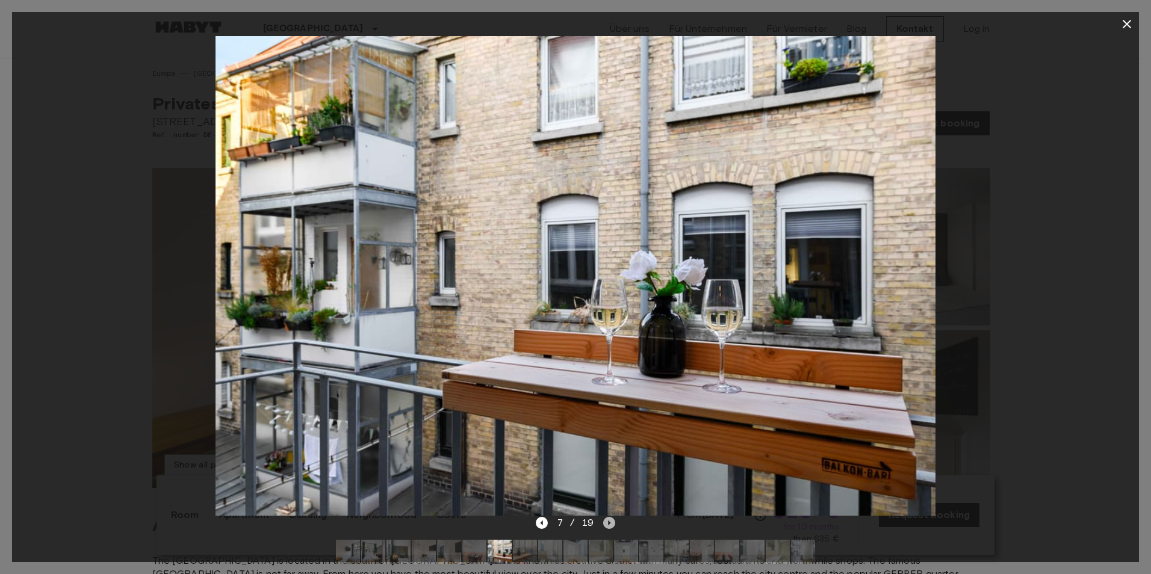
click at [610, 521] on icon "Next image" at bounding box center [609, 523] width 12 height 12
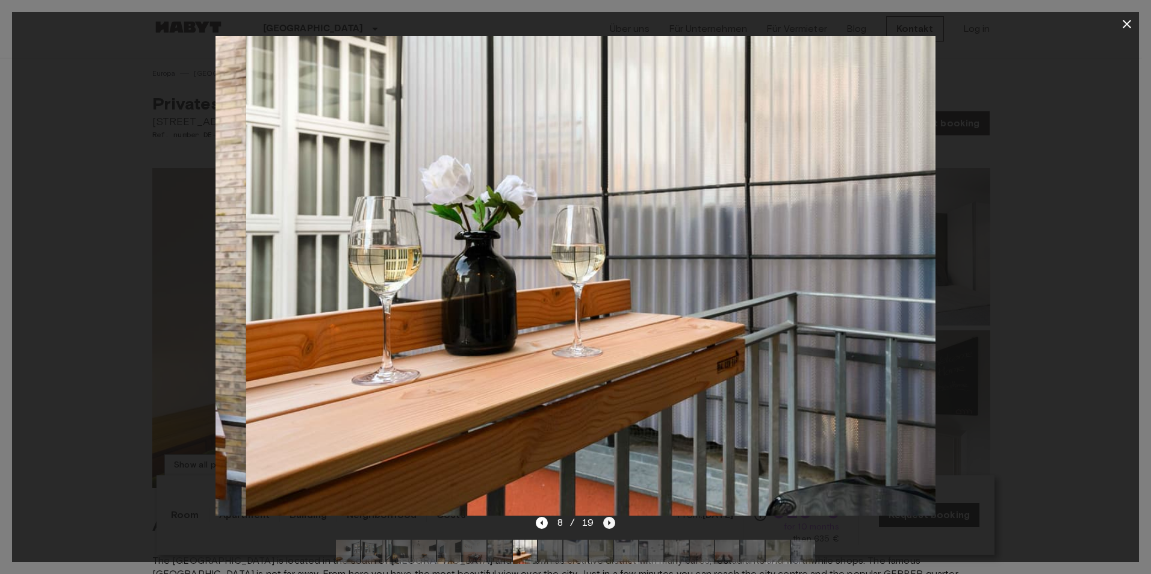
click at [610, 521] on icon "Next image" at bounding box center [609, 523] width 12 height 12
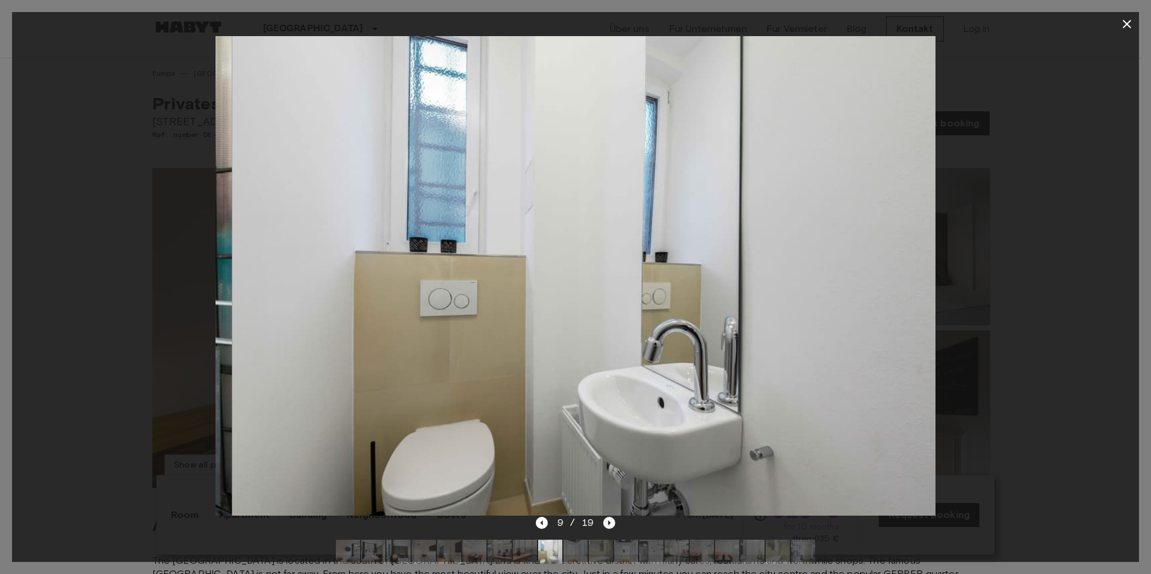
click at [610, 521] on icon "Next image" at bounding box center [609, 523] width 12 height 12
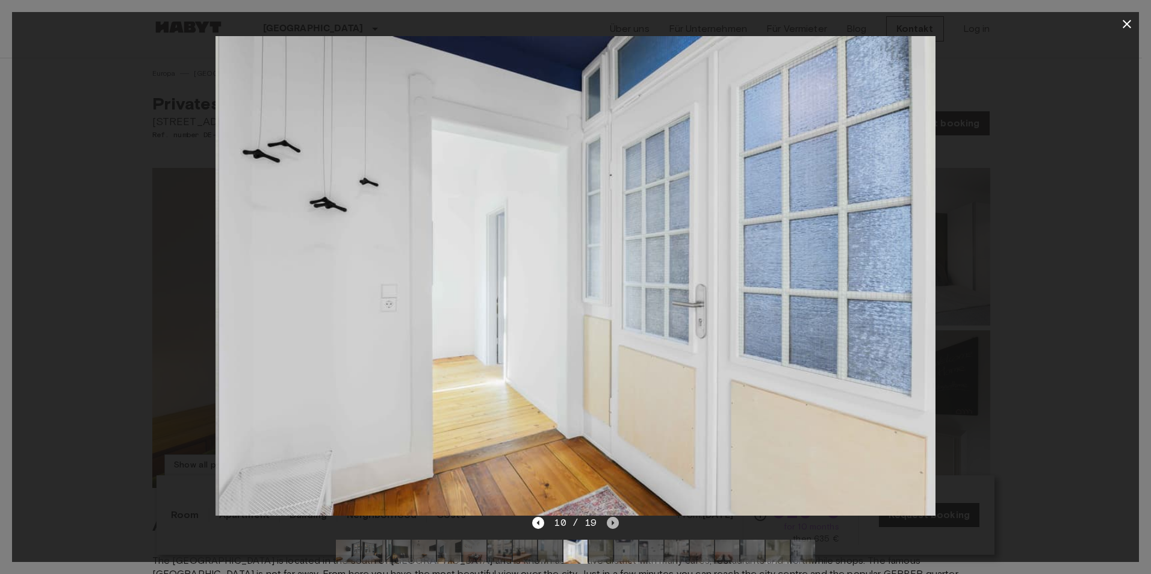
click at [610, 521] on icon "Next image" at bounding box center [613, 523] width 12 height 12
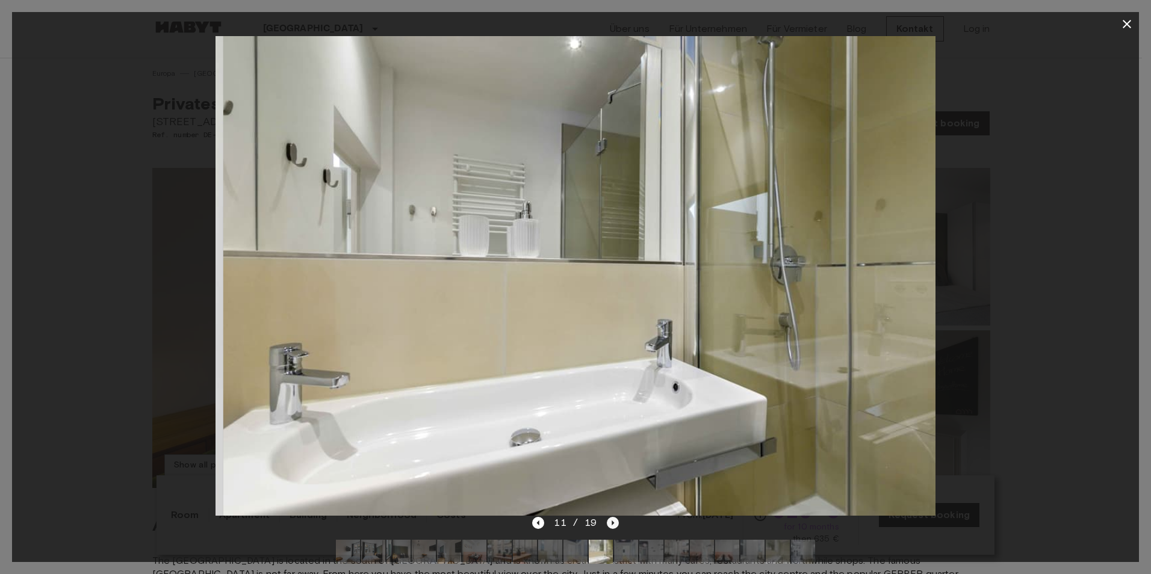
click at [610, 521] on icon "Next image" at bounding box center [613, 523] width 12 height 12
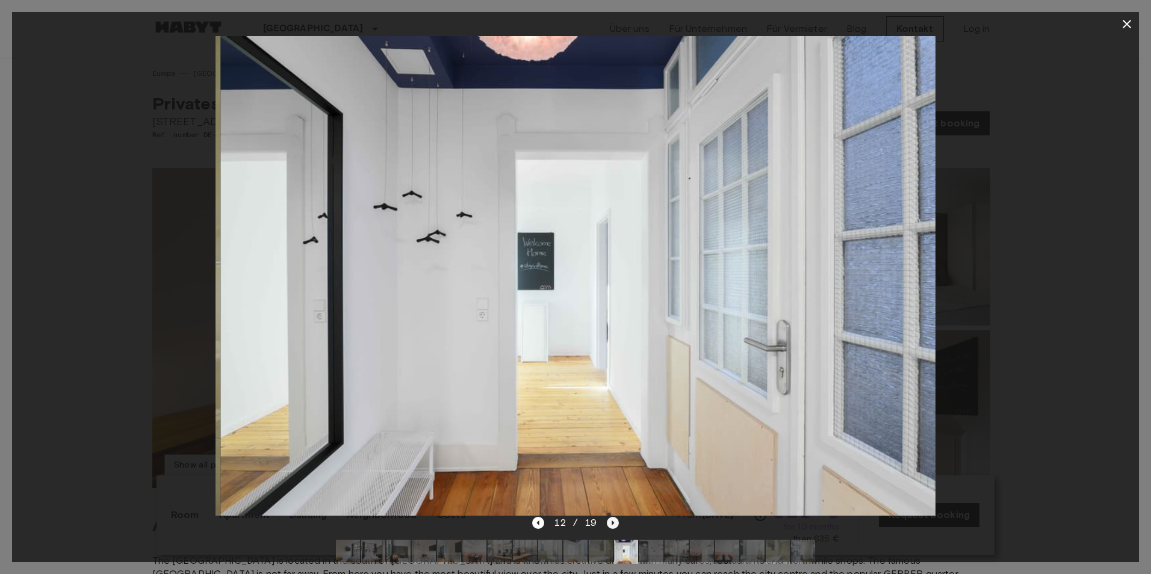
click at [610, 521] on icon "Next image" at bounding box center [613, 523] width 12 height 12
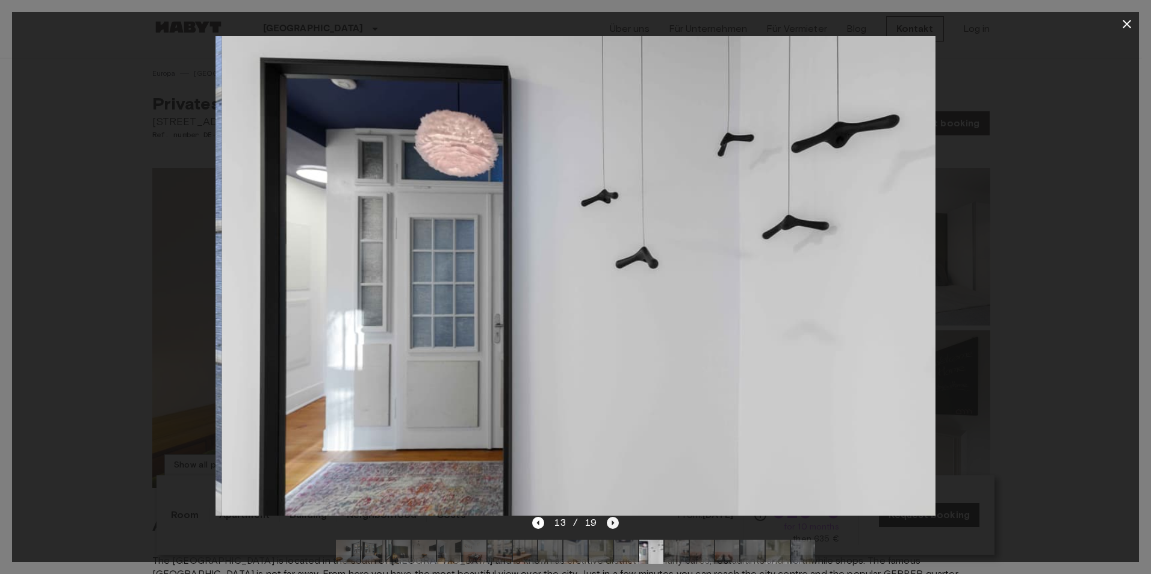
click at [610, 521] on icon "Next image" at bounding box center [613, 523] width 12 height 12
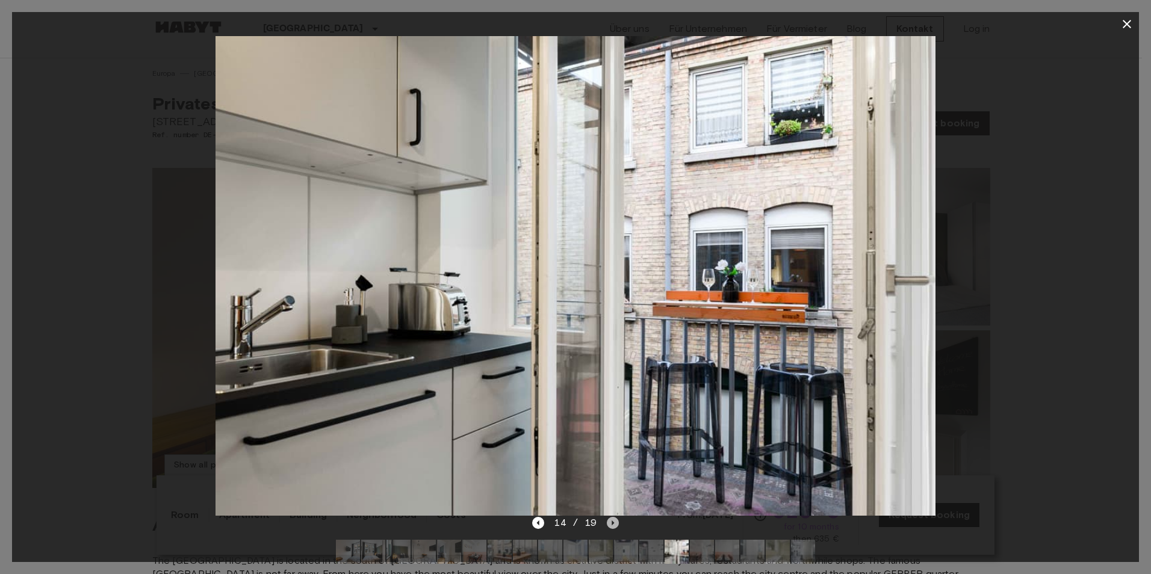
click at [610, 521] on icon "Next image" at bounding box center [613, 523] width 12 height 12
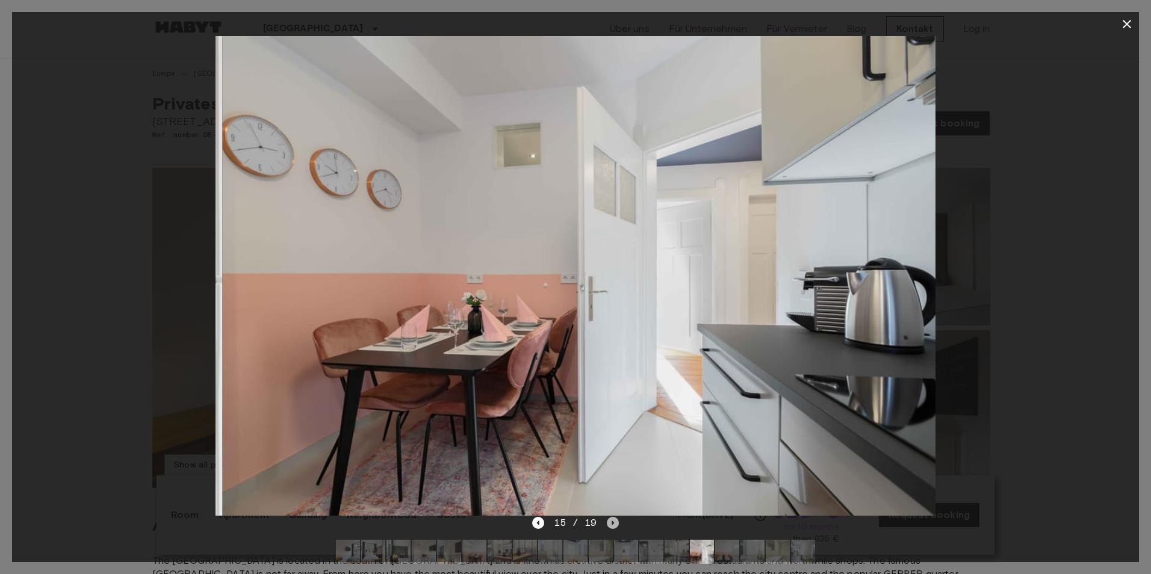
click at [610, 521] on icon "Next image" at bounding box center [613, 523] width 12 height 12
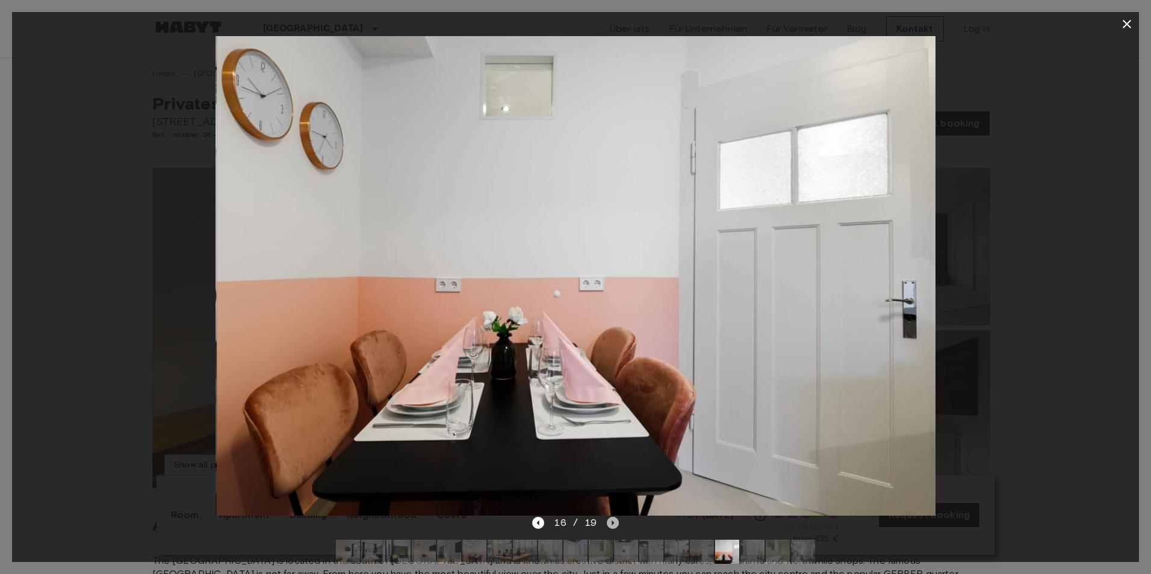
click at [610, 521] on icon "Next image" at bounding box center [613, 523] width 12 height 12
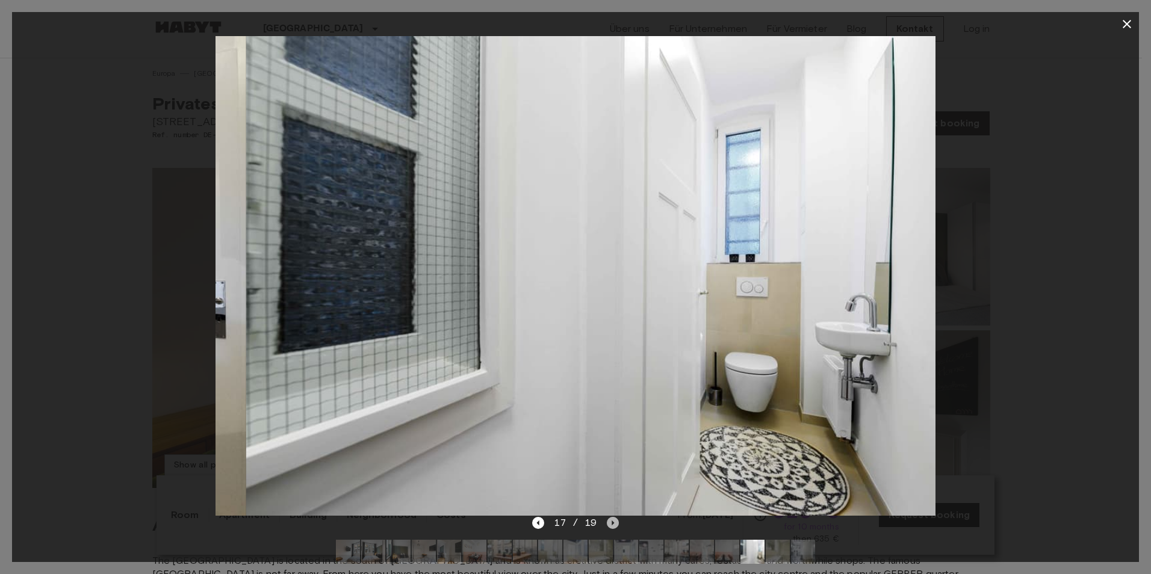
click at [610, 521] on icon "Next image" at bounding box center [613, 523] width 12 height 12
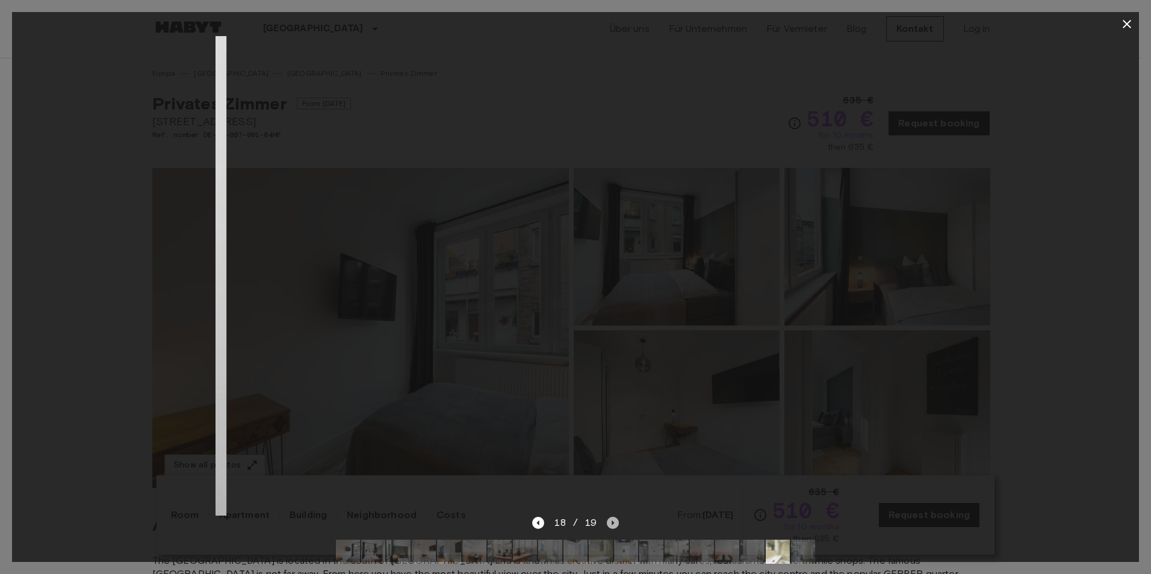
click at [610, 521] on icon "Next image" at bounding box center [613, 523] width 12 height 12
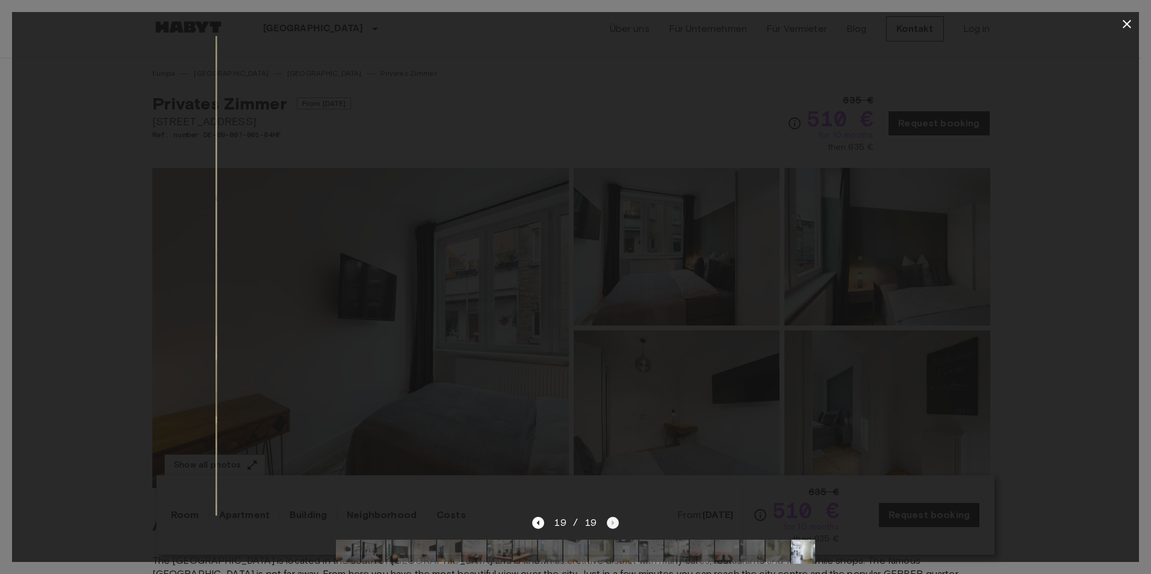
click at [610, 521] on div "19 / 19" at bounding box center [575, 523] width 86 height 14
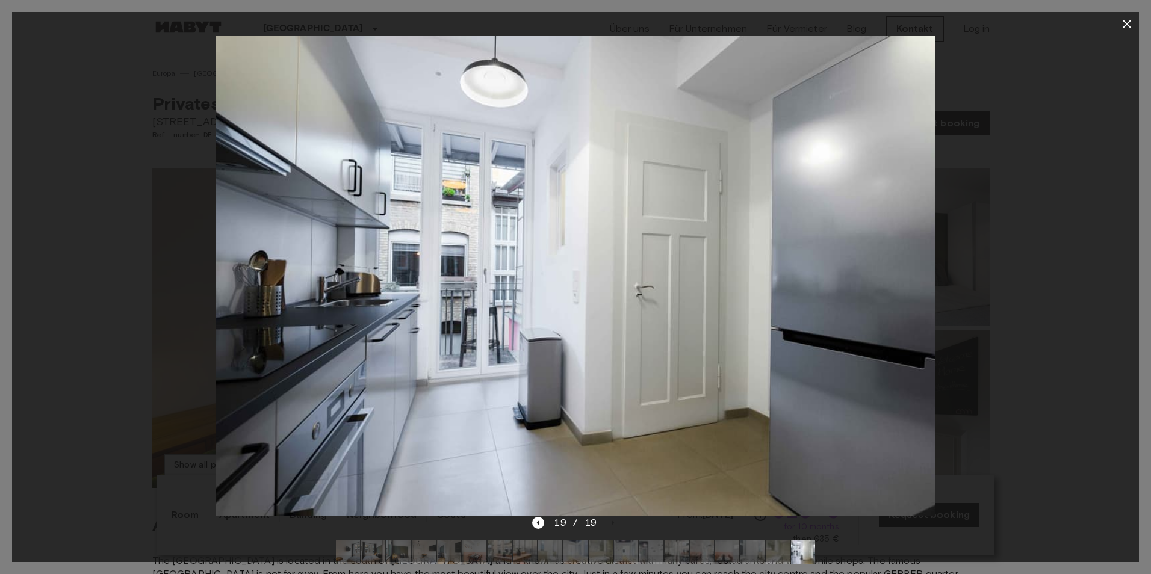
click at [1102, 304] on div at bounding box center [575, 276] width 1126 height 480
click at [1123, 20] on icon "button" at bounding box center [1126, 24] width 8 height 8
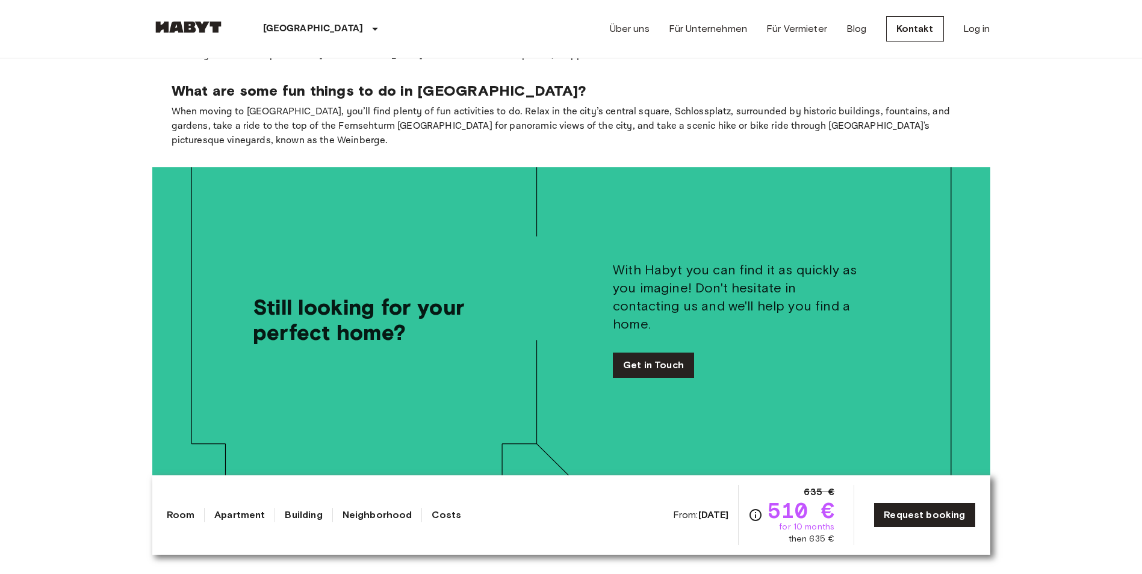
scroll to position [1805, 0]
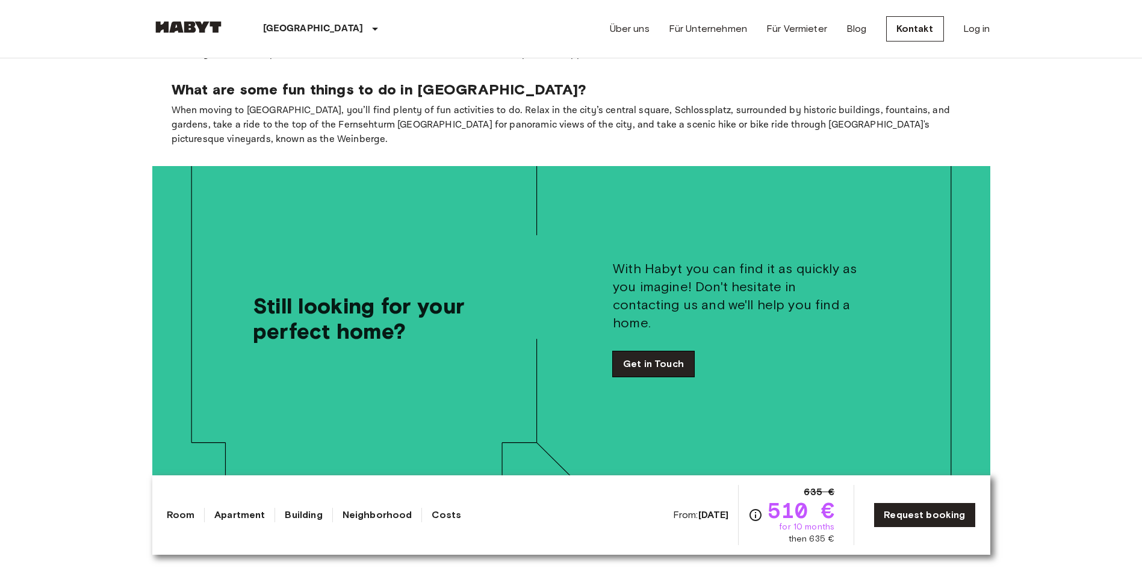
click at [655, 351] on link "Get in Touch" at bounding box center [653, 363] width 81 height 25
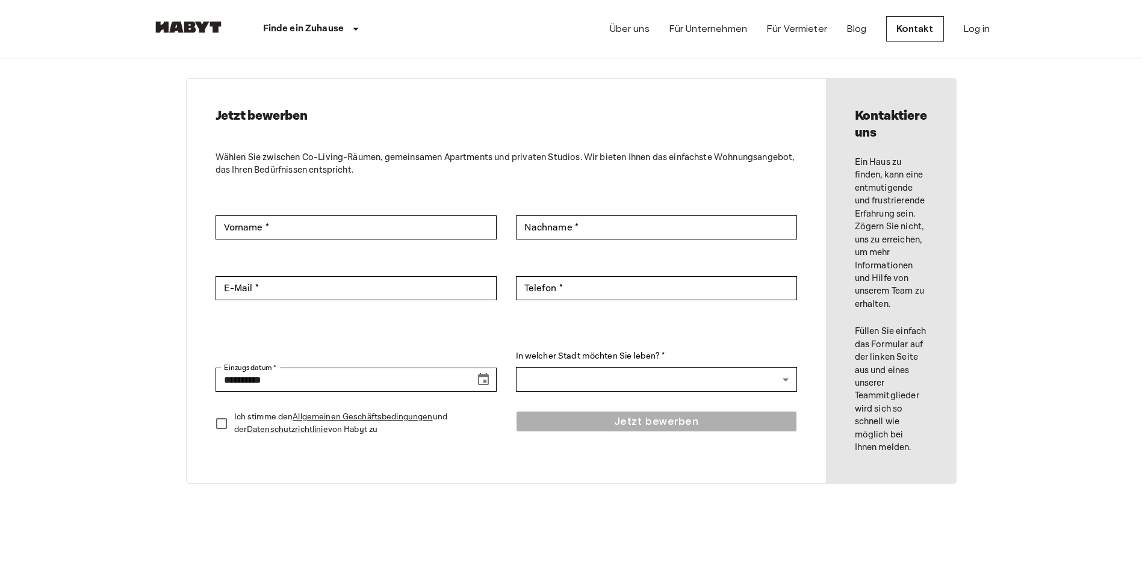
scroll to position [67, 0]
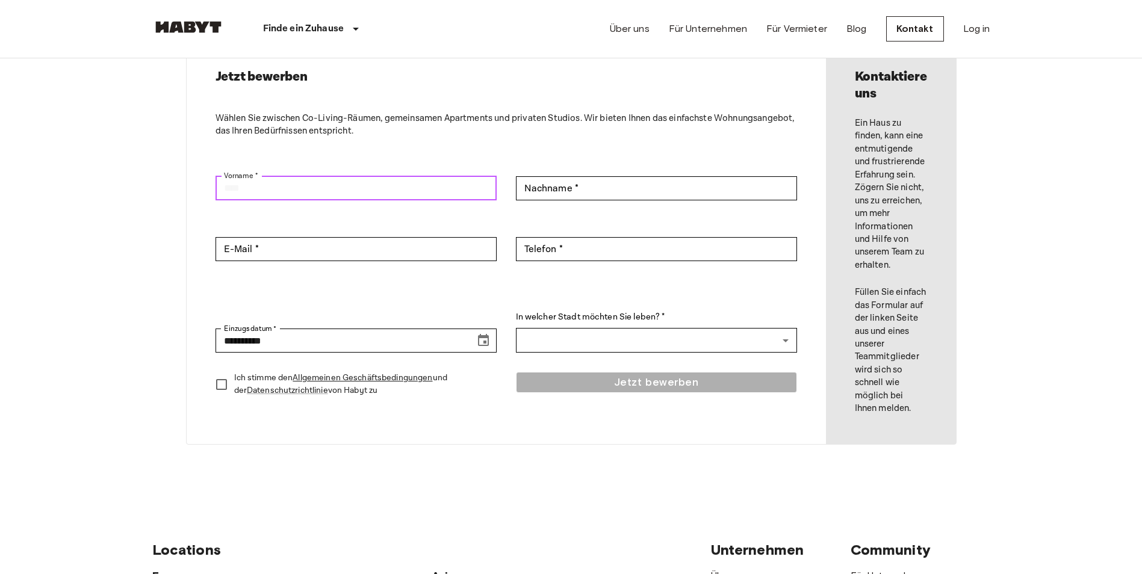
click at [424, 196] on input "Vorname *" at bounding box center [355, 188] width 281 height 24
drag, startPoint x: 301, startPoint y: 116, endPoint x: 345, endPoint y: 118, distance: 44.0
click at [345, 118] on p "Wählen Sie zwischen Co-Living-Räumen, gemeinsamen Apartments und privaten Studi…" at bounding box center [505, 125] width 581 height 26
drag, startPoint x: 345, startPoint y: 118, endPoint x: 319, endPoint y: 191, distance: 77.5
click at [319, 191] on input "Vorname *" at bounding box center [355, 188] width 281 height 24
